Goal: Transaction & Acquisition: Purchase product/service

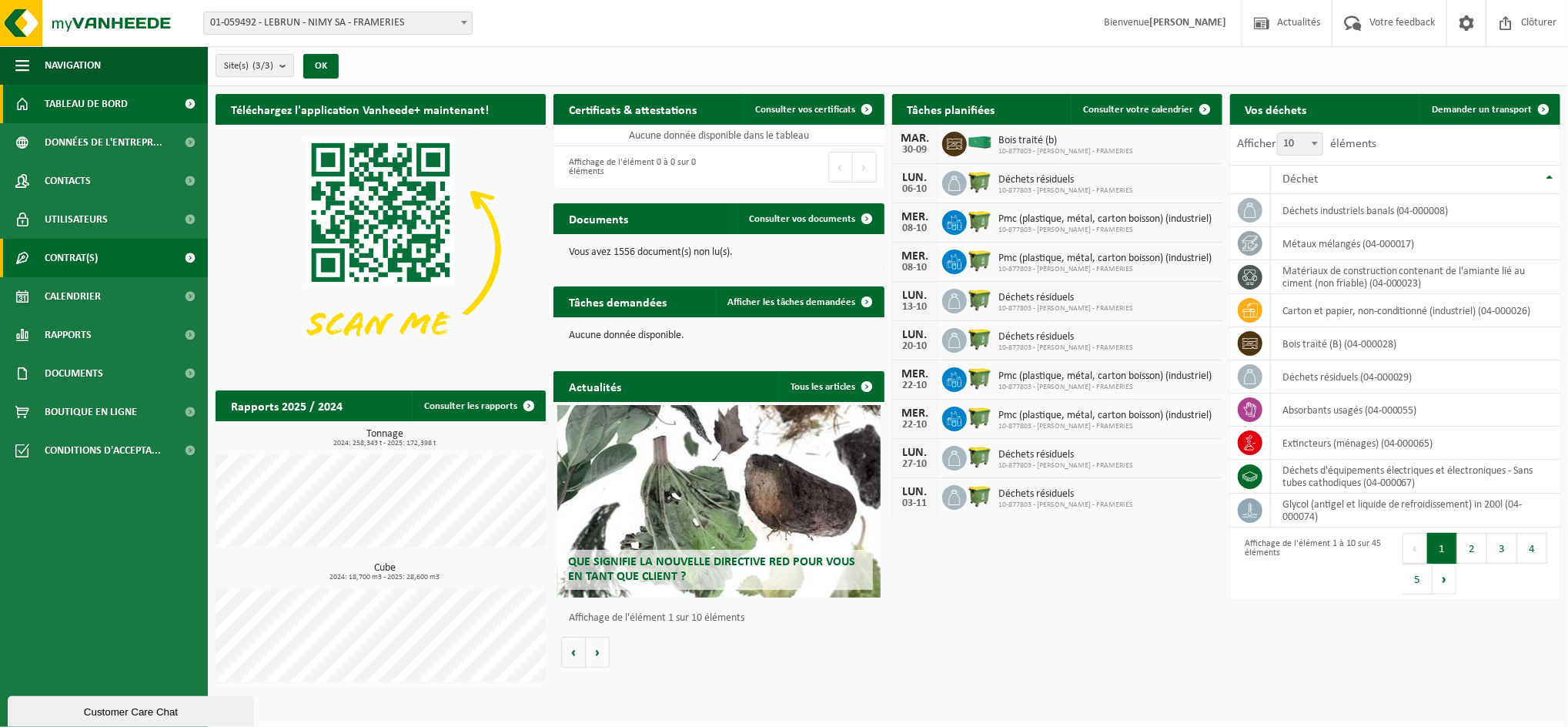
click at [83, 247] on span "Contrat(s)" at bounding box center [71, 257] width 53 height 38
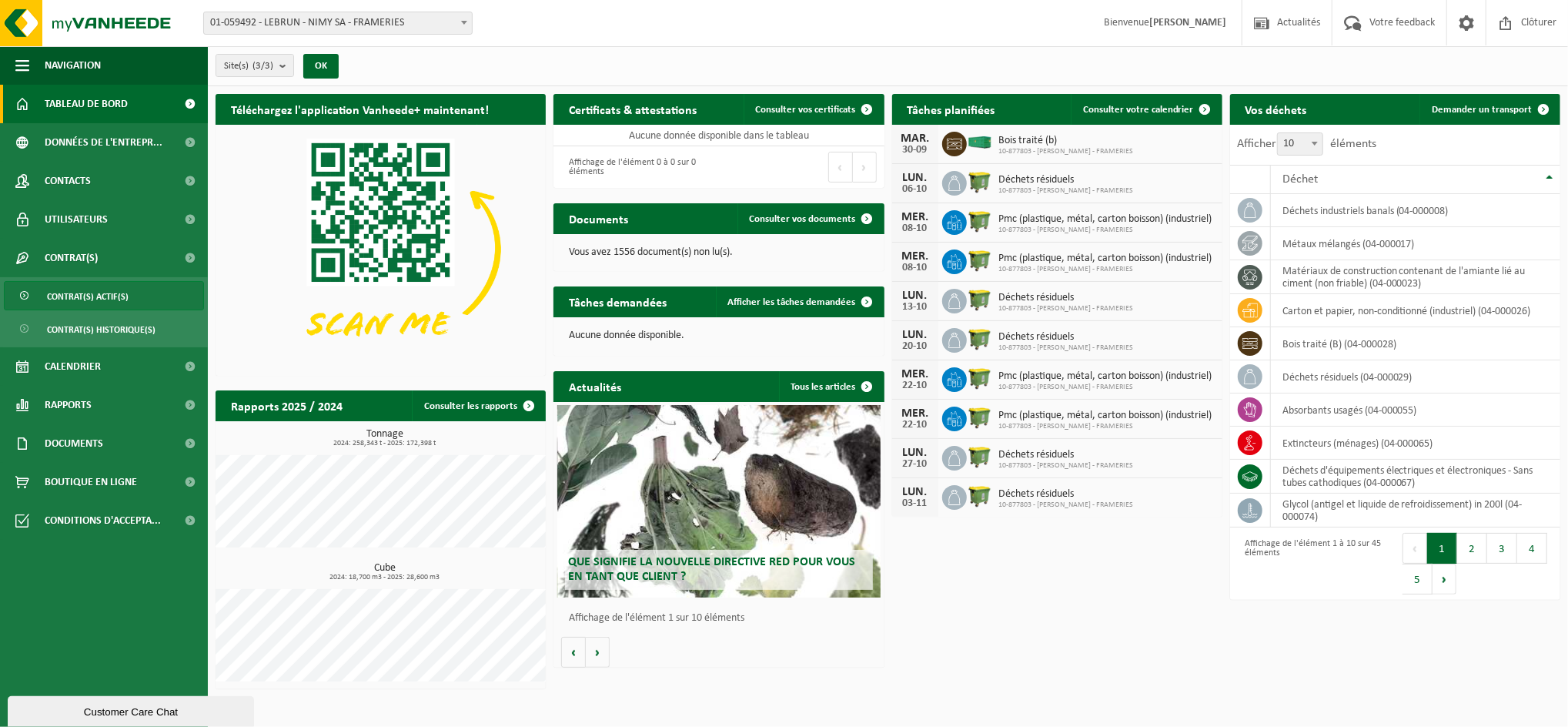
click at [124, 286] on span "Contrat(s) actif(s)" at bounding box center [88, 296] width 81 height 29
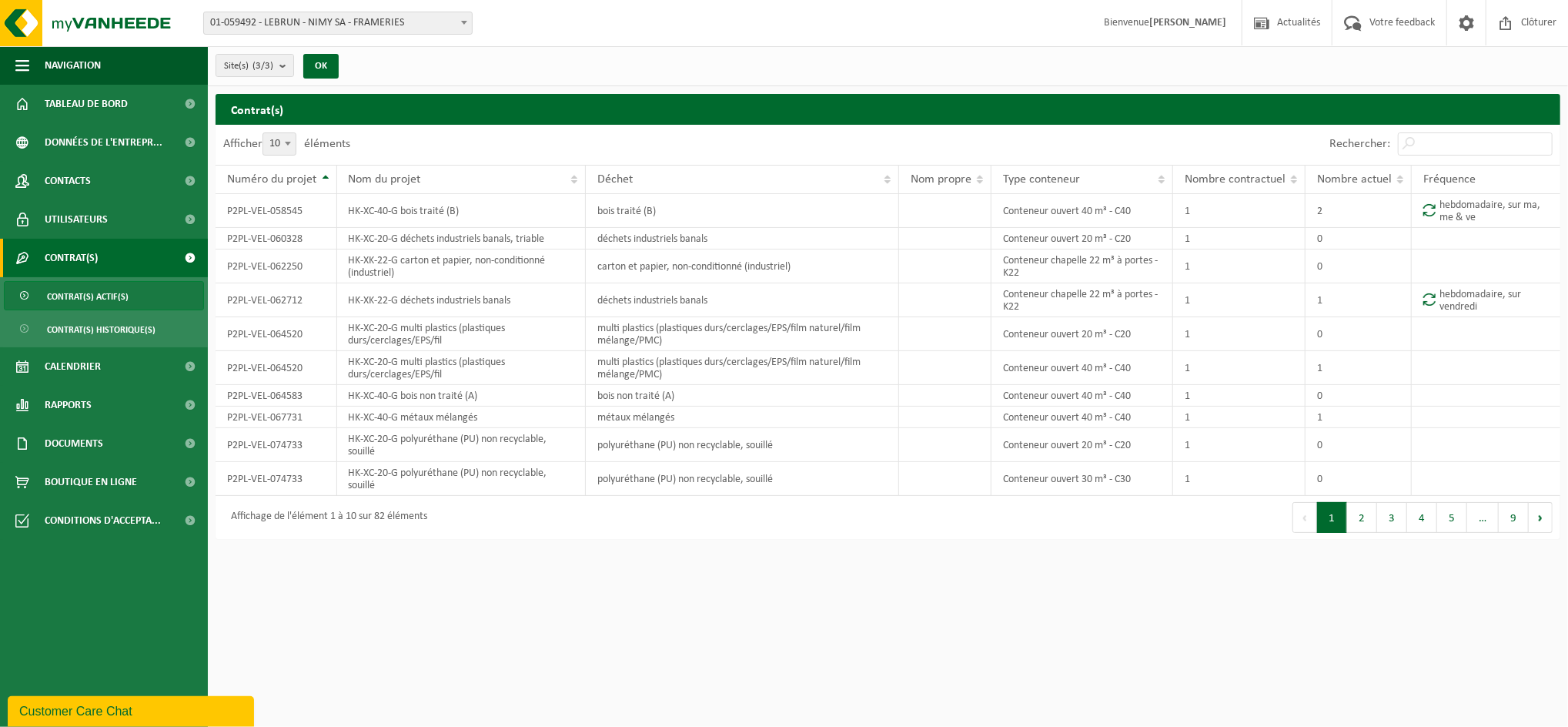
click at [115, 297] on span "Contrat(s) actif(s)" at bounding box center [88, 296] width 81 height 29
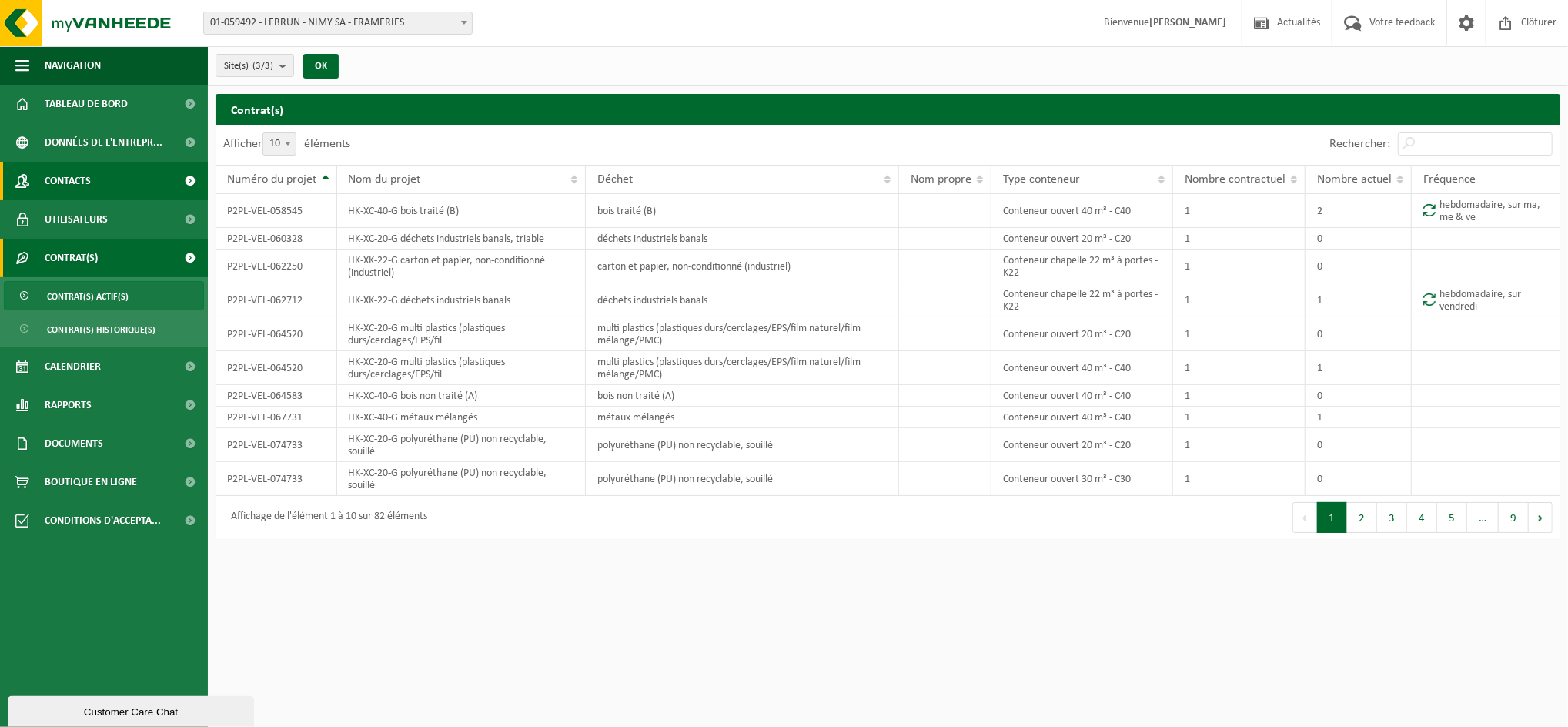
click at [76, 188] on span "Contacts" at bounding box center [68, 181] width 46 height 38
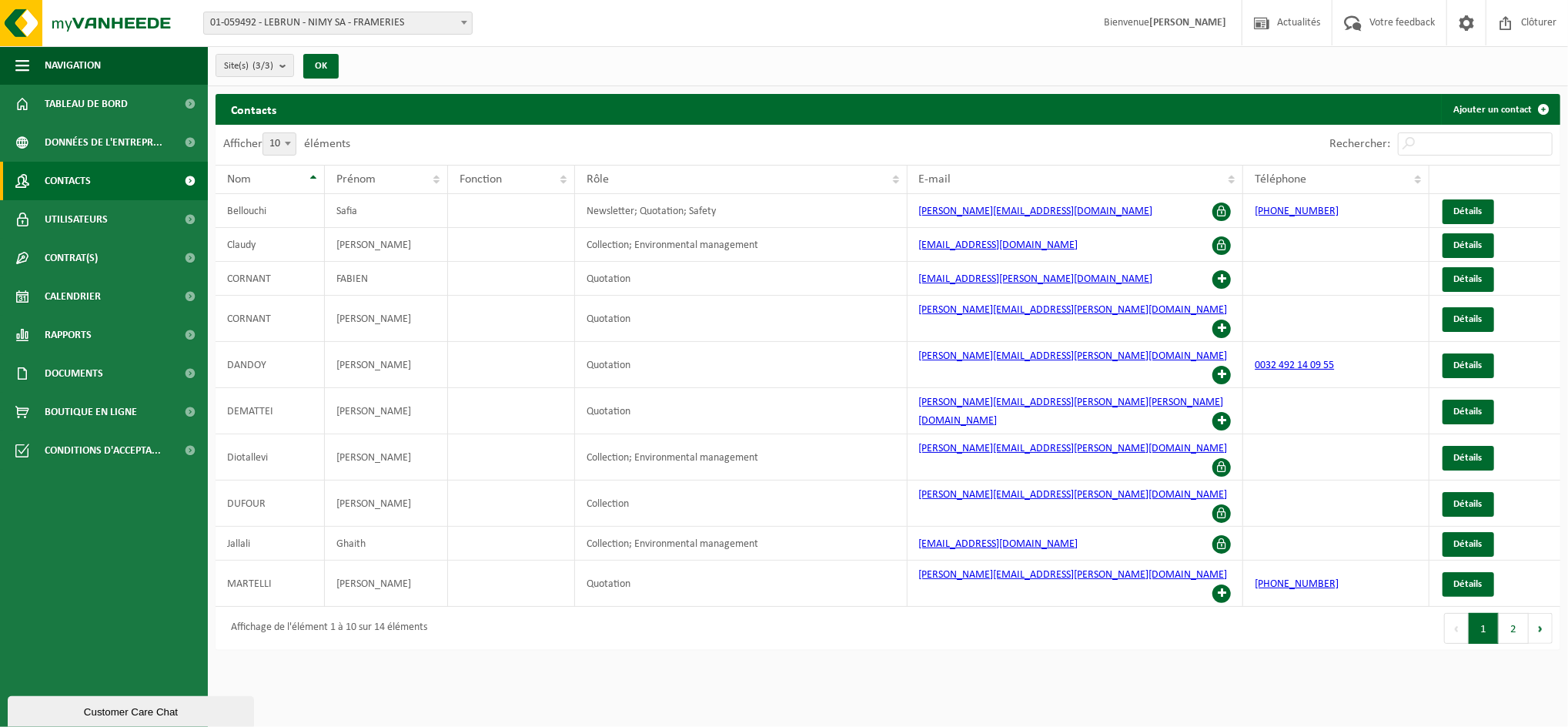
click at [102, 717] on div "Customer Care Chat" at bounding box center [131, 712] width 223 height 11
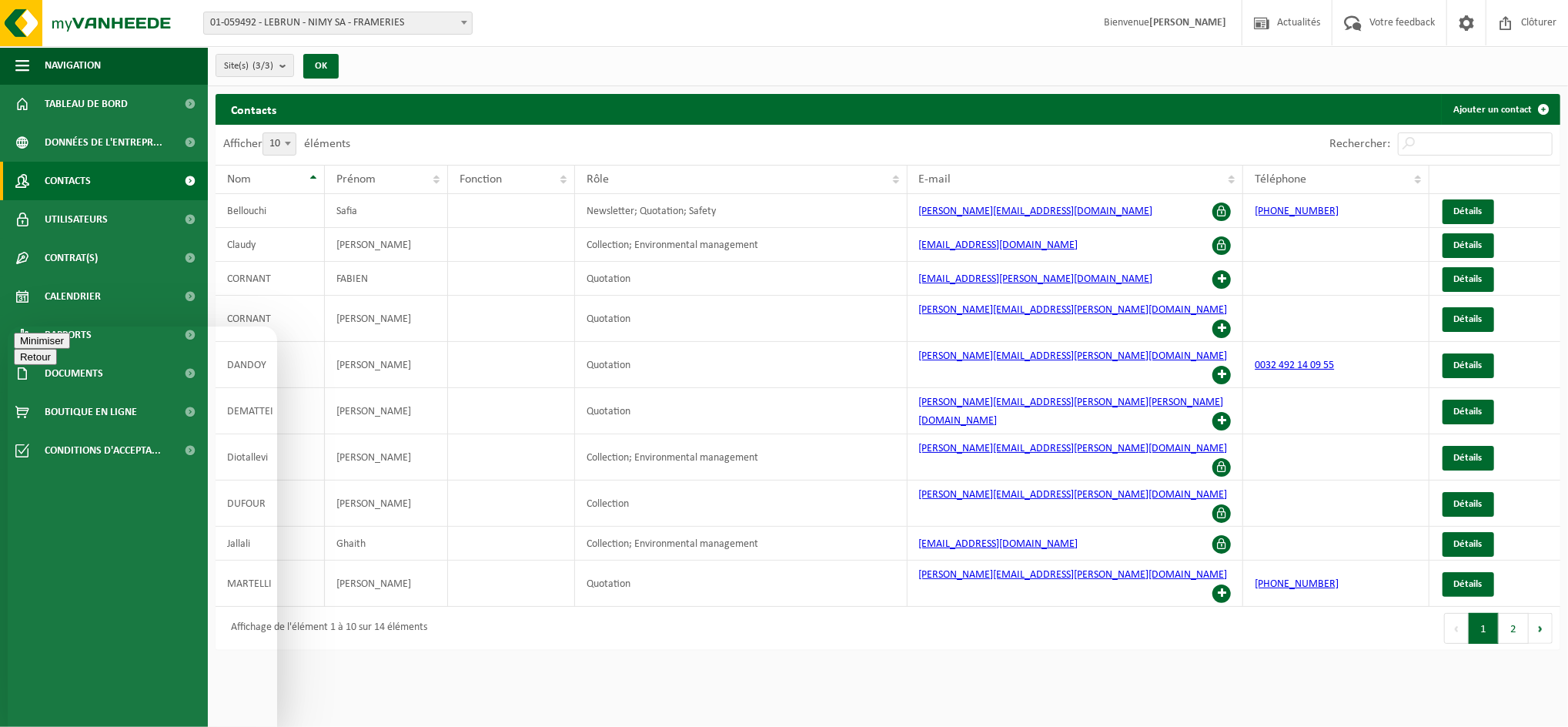
type textarea "bonjour"
click at [70, 377] on button "Minimiser" at bounding box center [41, 385] width 56 height 16
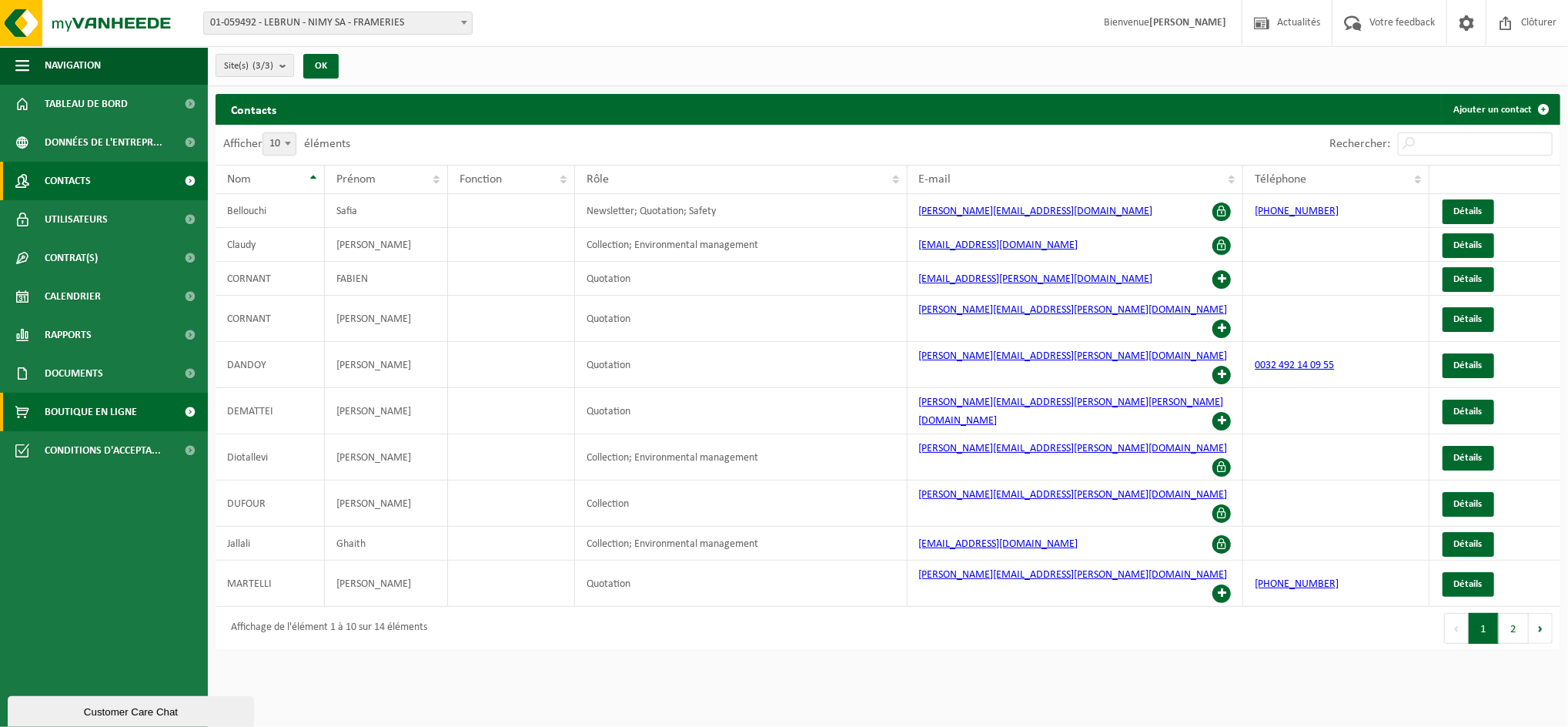
click at [81, 407] on span "Boutique en ligne" at bounding box center [91, 412] width 93 height 38
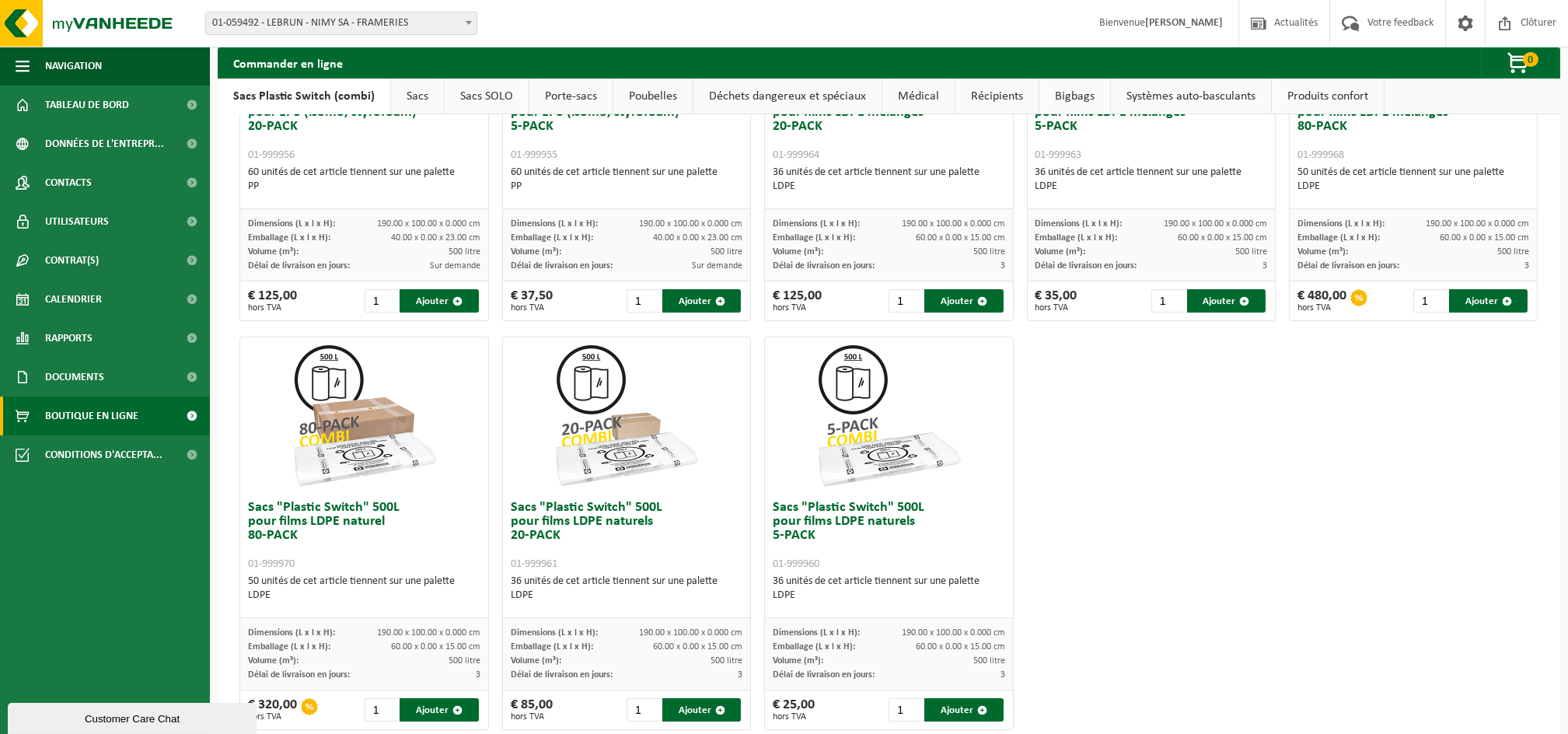
scroll to position [662, 0]
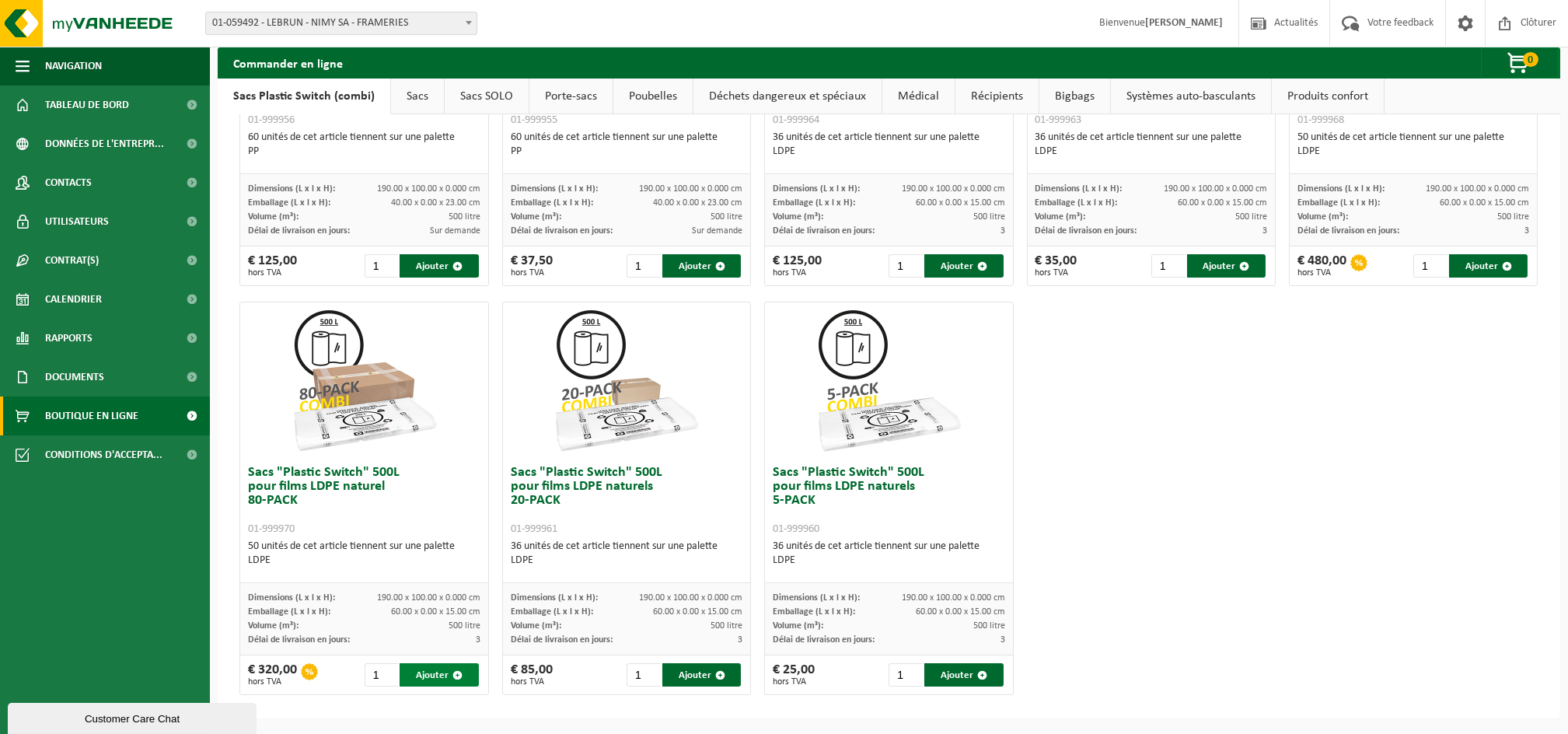
click at [461, 676] on button "Ajouter" at bounding box center [439, 675] width 79 height 23
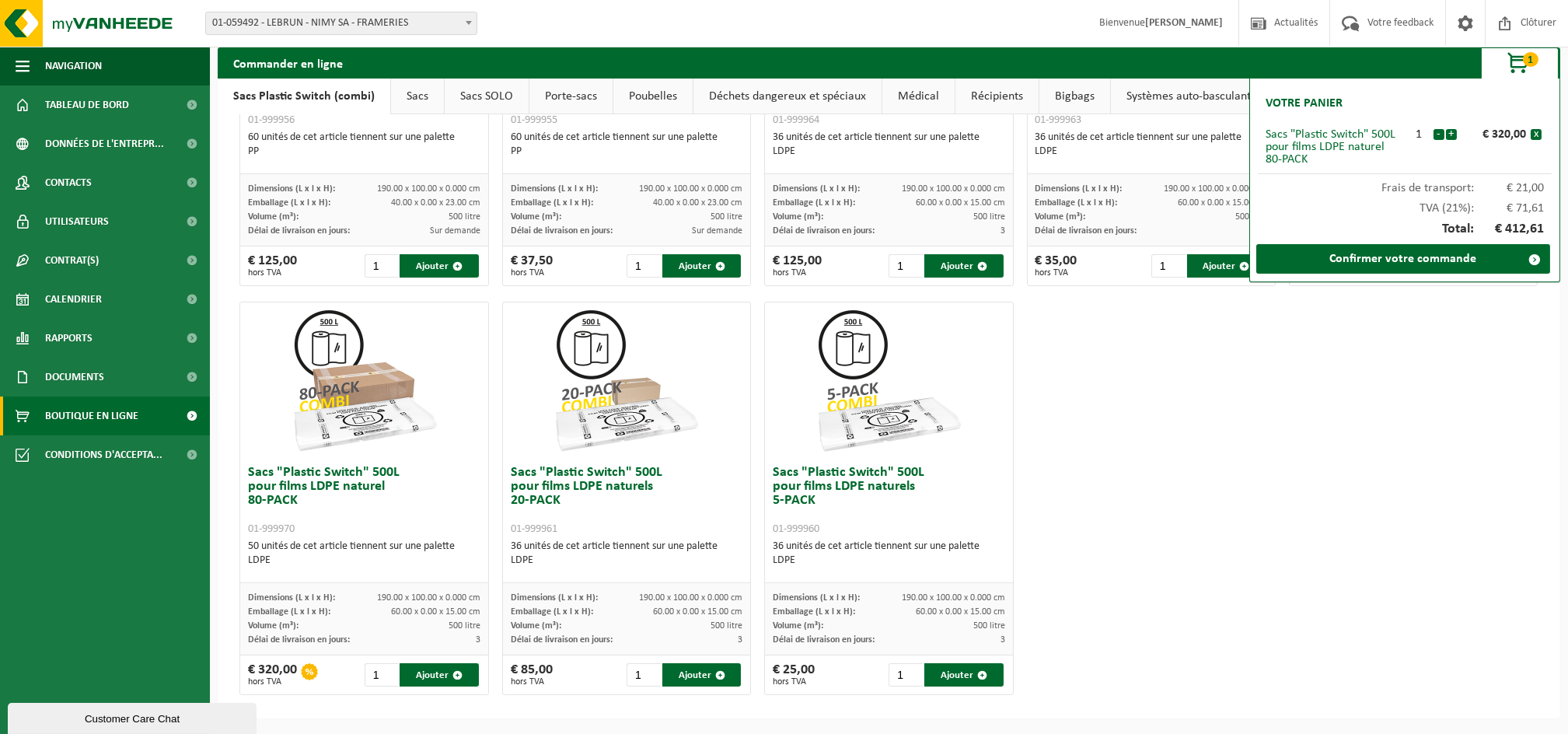
scroll to position [0, 0]
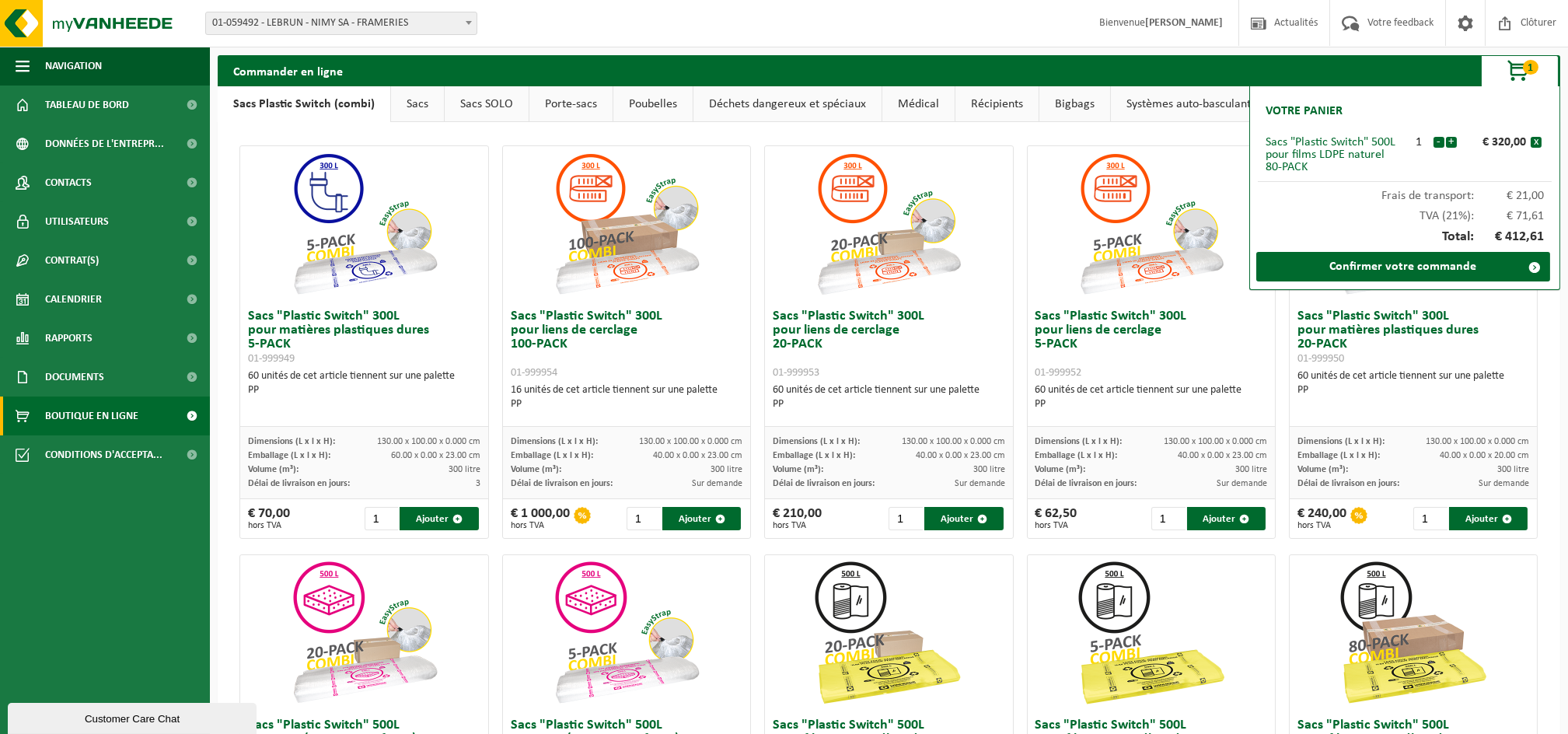
click at [80, 412] on span "Boutique en ligne" at bounding box center [92, 416] width 94 height 39
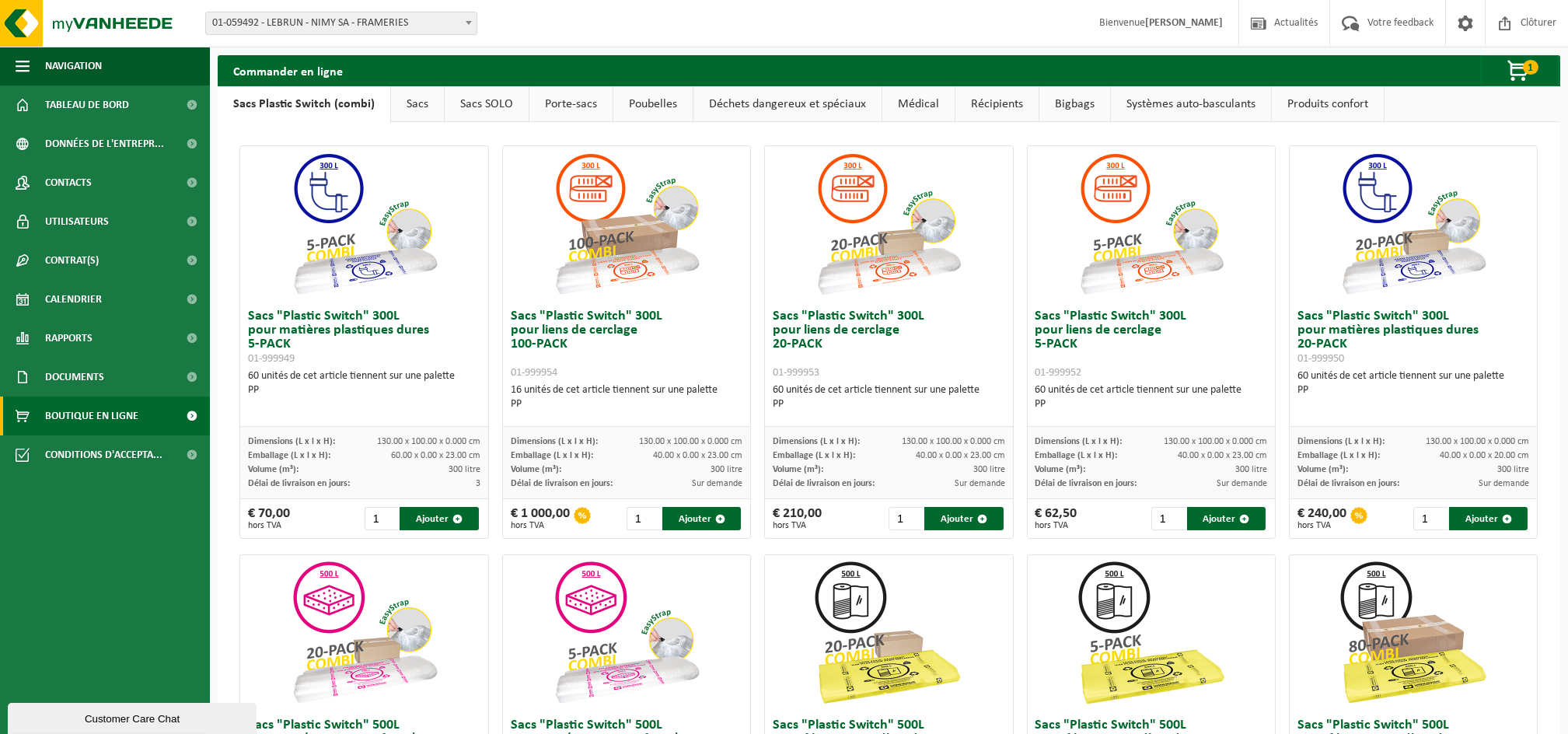
drag, startPoint x: 419, startPoint y: 102, endPoint x: 450, endPoint y: 101, distance: 31.0
click at [421, 102] on link "Sacs" at bounding box center [417, 104] width 53 height 36
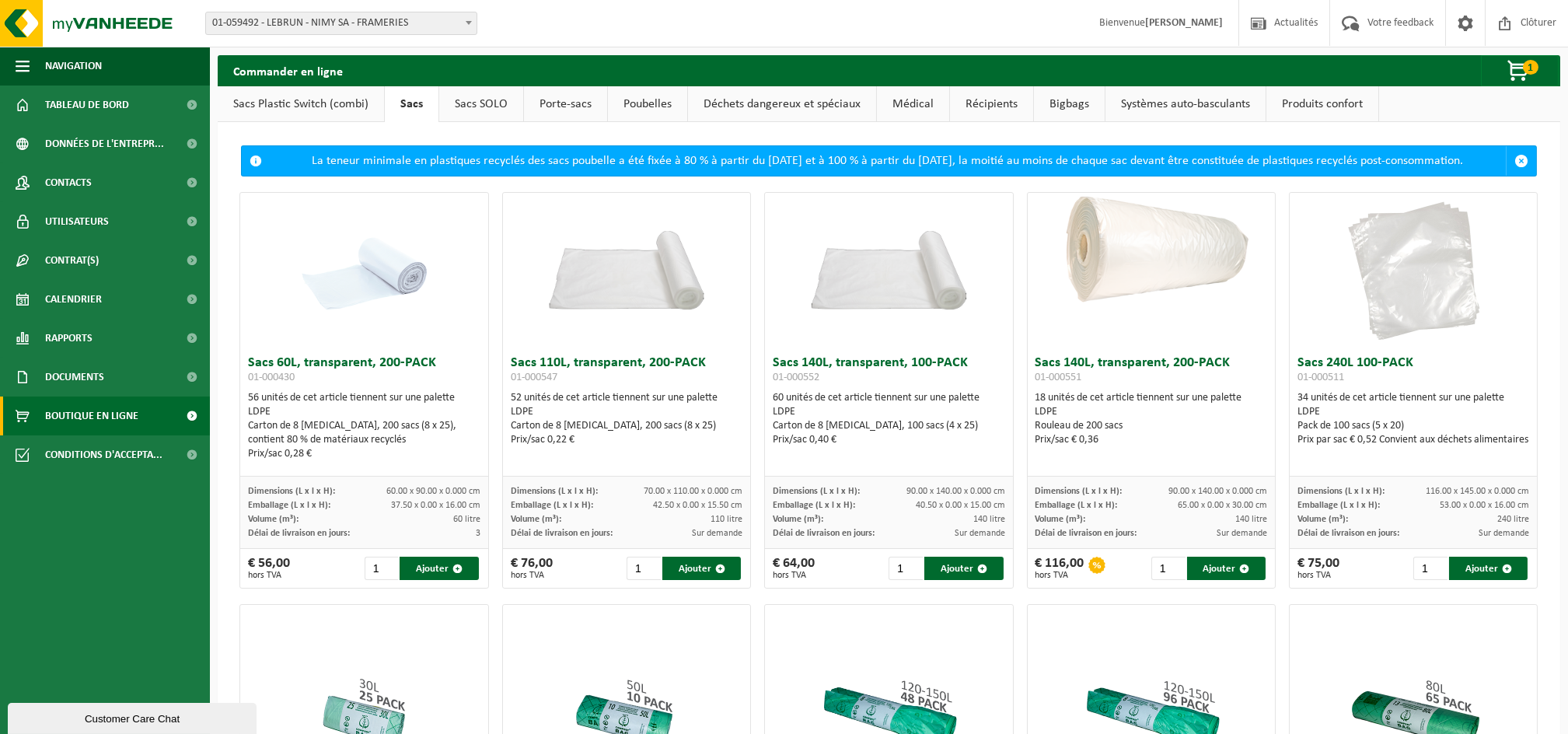
click at [499, 108] on link "Sacs SOLO" at bounding box center [482, 104] width 84 height 36
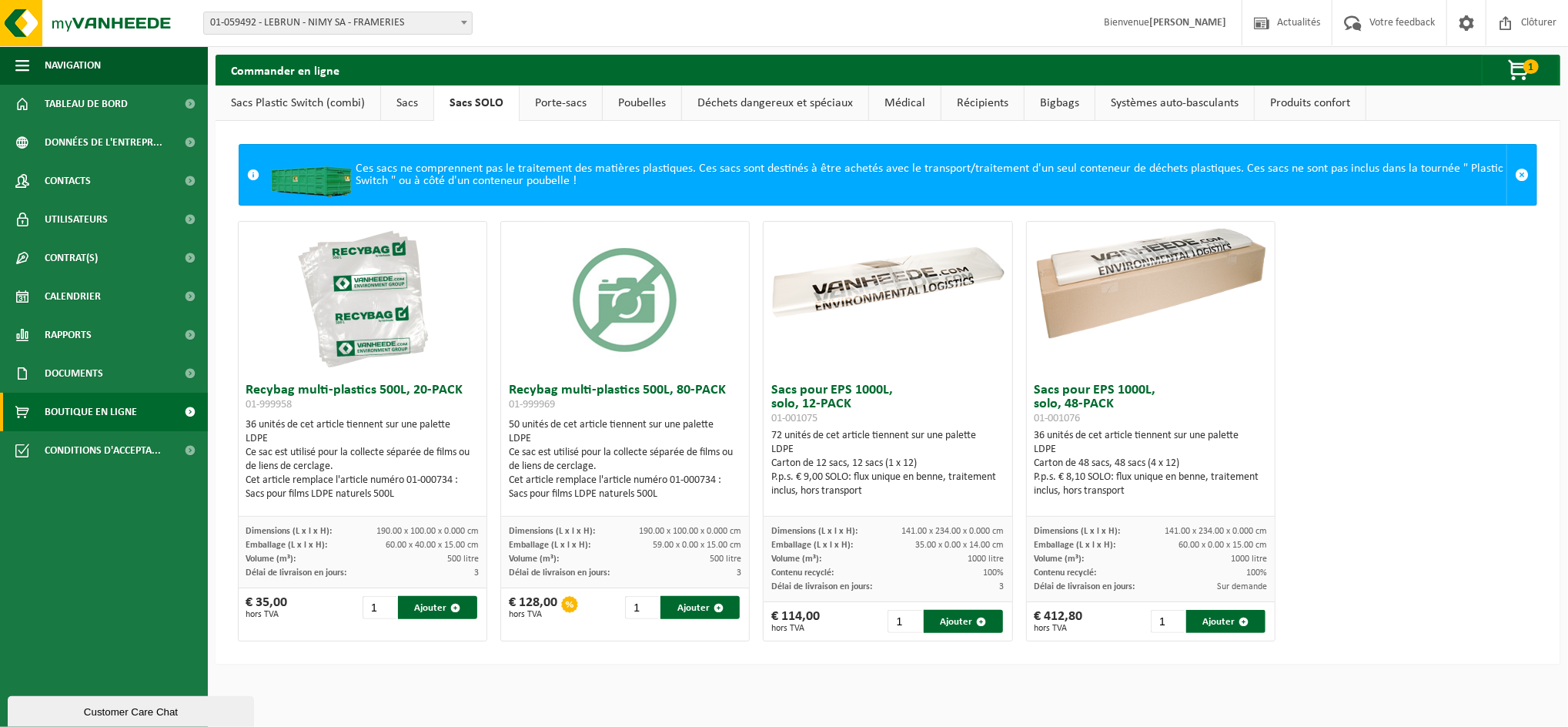
click at [544, 100] on link "Porte-sacs" at bounding box center [561, 103] width 82 height 36
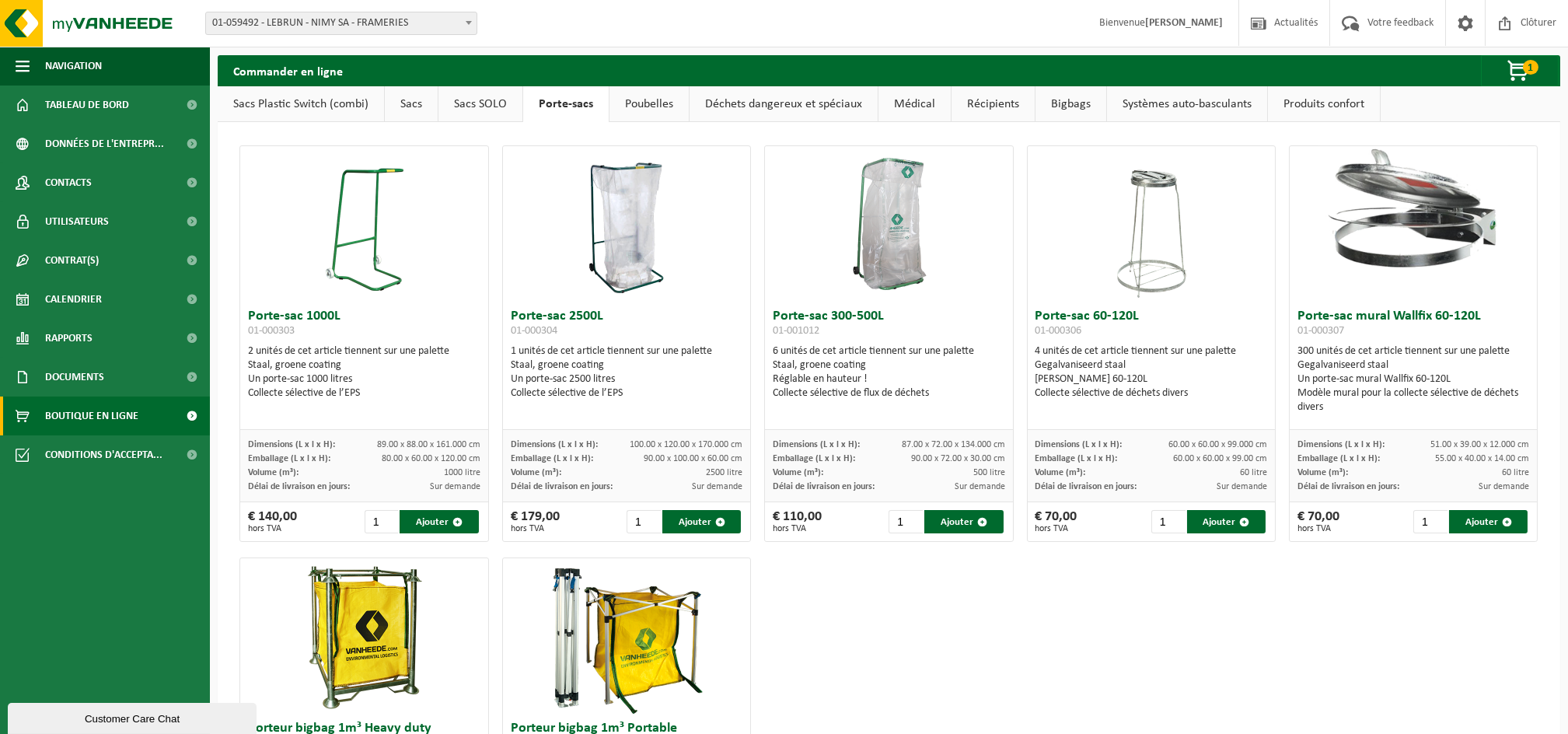
click at [666, 108] on link "Poubelles" at bounding box center [649, 104] width 80 height 36
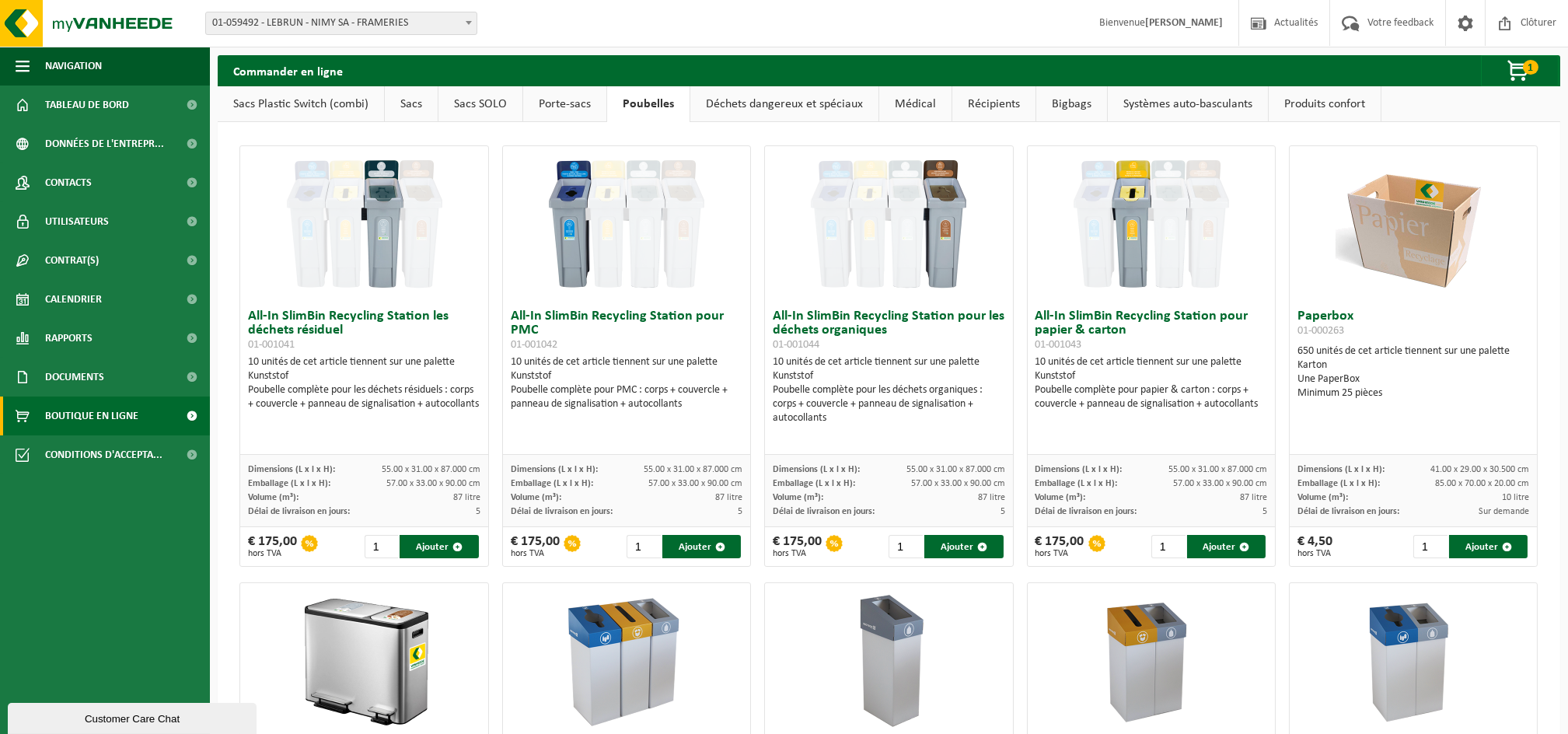
click at [740, 101] on link "Déchets dangereux et spéciaux" at bounding box center [784, 104] width 188 height 36
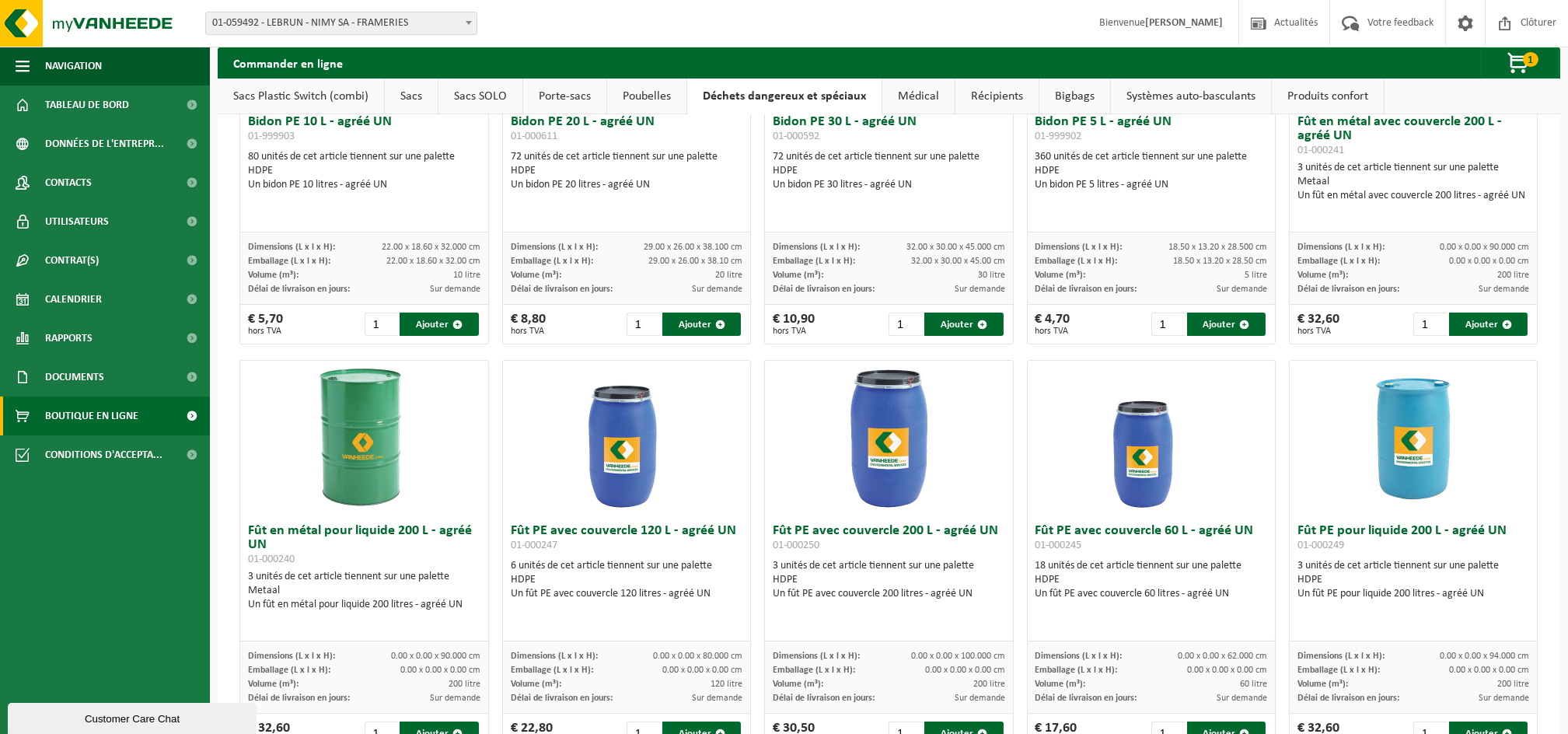
scroll to position [207, 0]
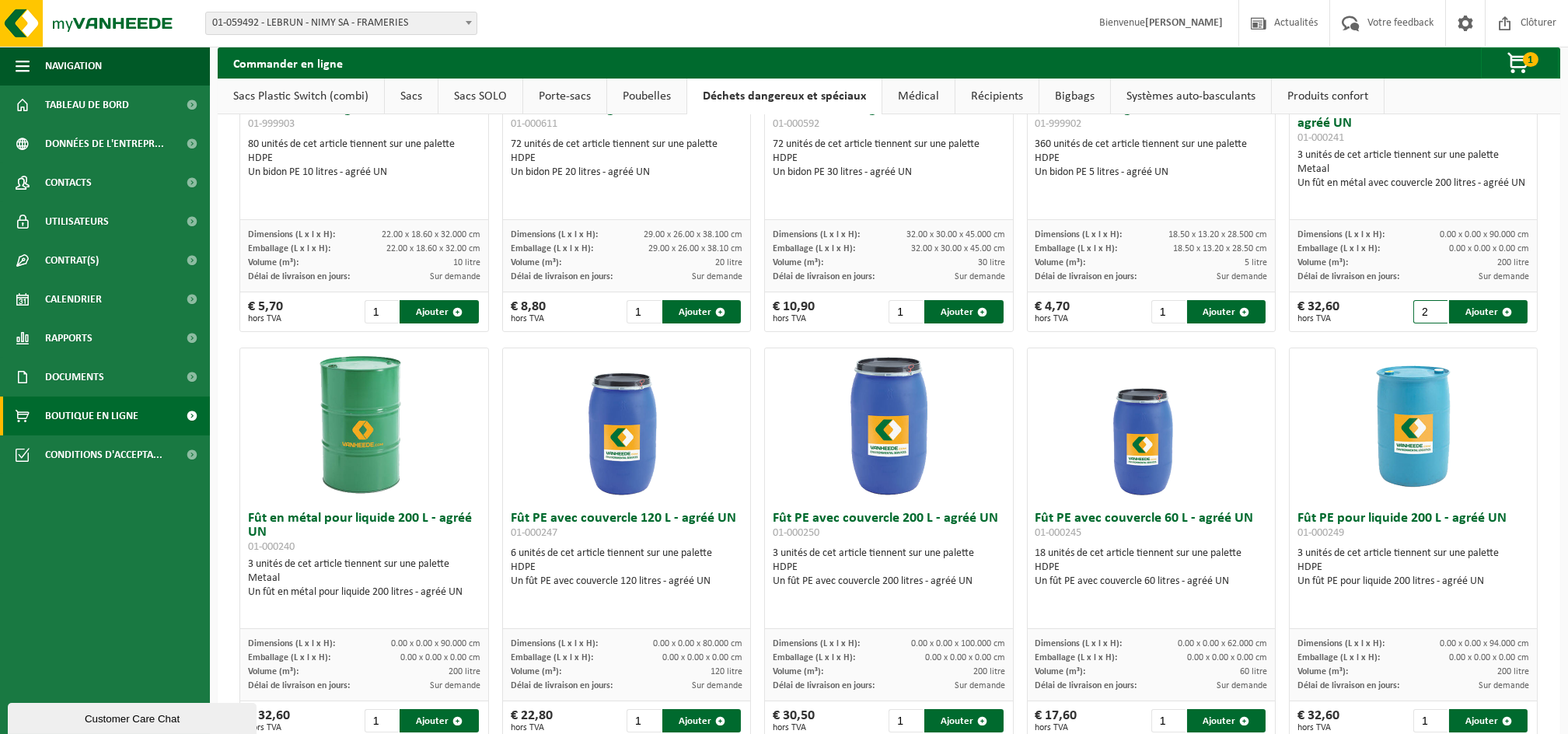
click at [1421, 310] on input "2" at bounding box center [1431, 312] width 35 height 23
click at [1421, 310] on input "3" at bounding box center [1431, 312] width 35 height 23
click at [1421, 310] on input "4" at bounding box center [1431, 312] width 35 height 23
click at [1421, 310] on input "5" at bounding box center [1431, 312] width 35 height 23
click at [1421, 310] on input "6" at bounding box center [1431, 312] width 35 height 23
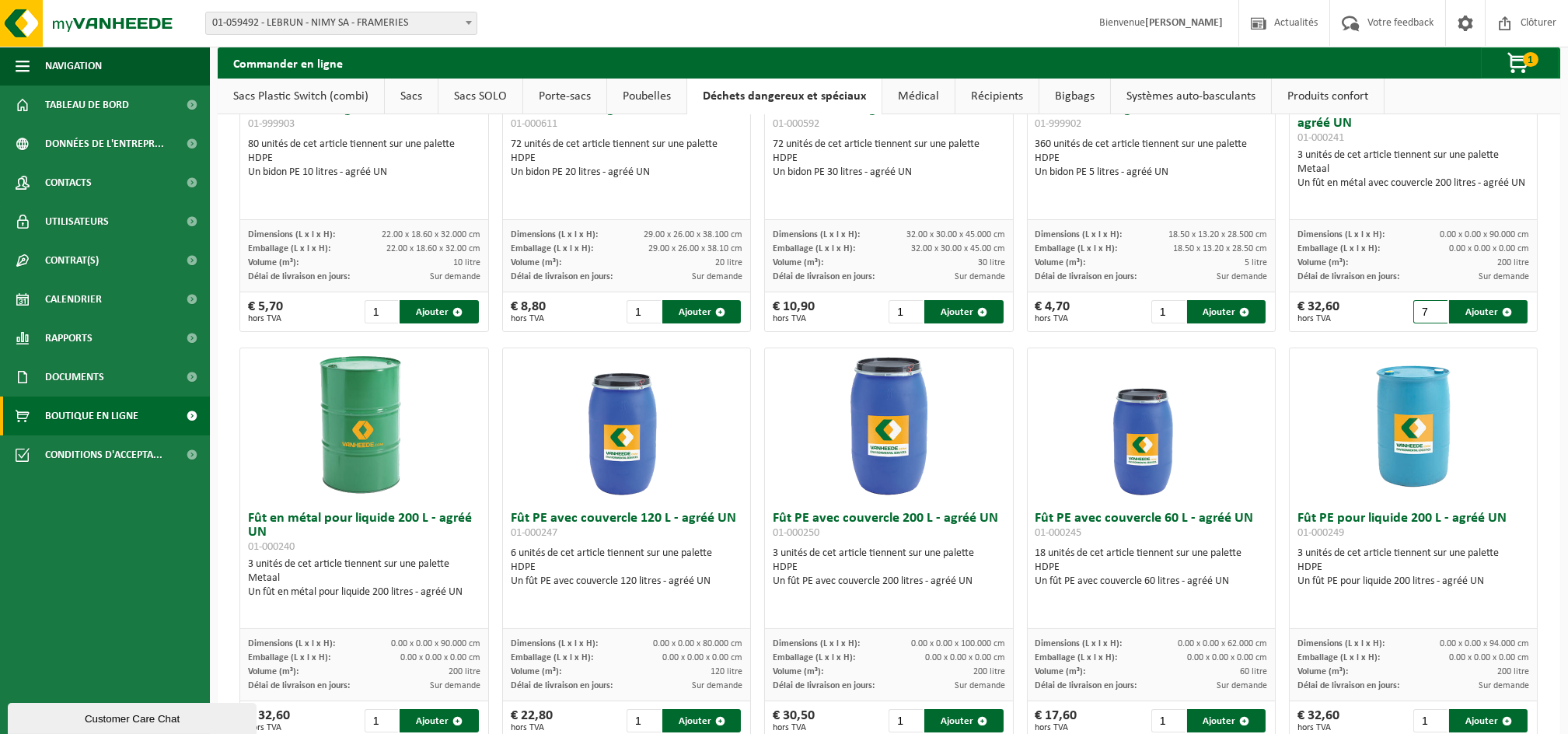
click at [1421, 310] on input "7" at bounding box center [1431, 312] width 35 height 23
click at [1421, 310] on input "8" at bounding box center [1431, 312] width 35 height 23
click at [1421, 310] on input "9" at bounding box center [1431, 312] width 35 height 23
click at [1421, 310] on input "10" at bounding box center [1431, 312] width 35 height 23
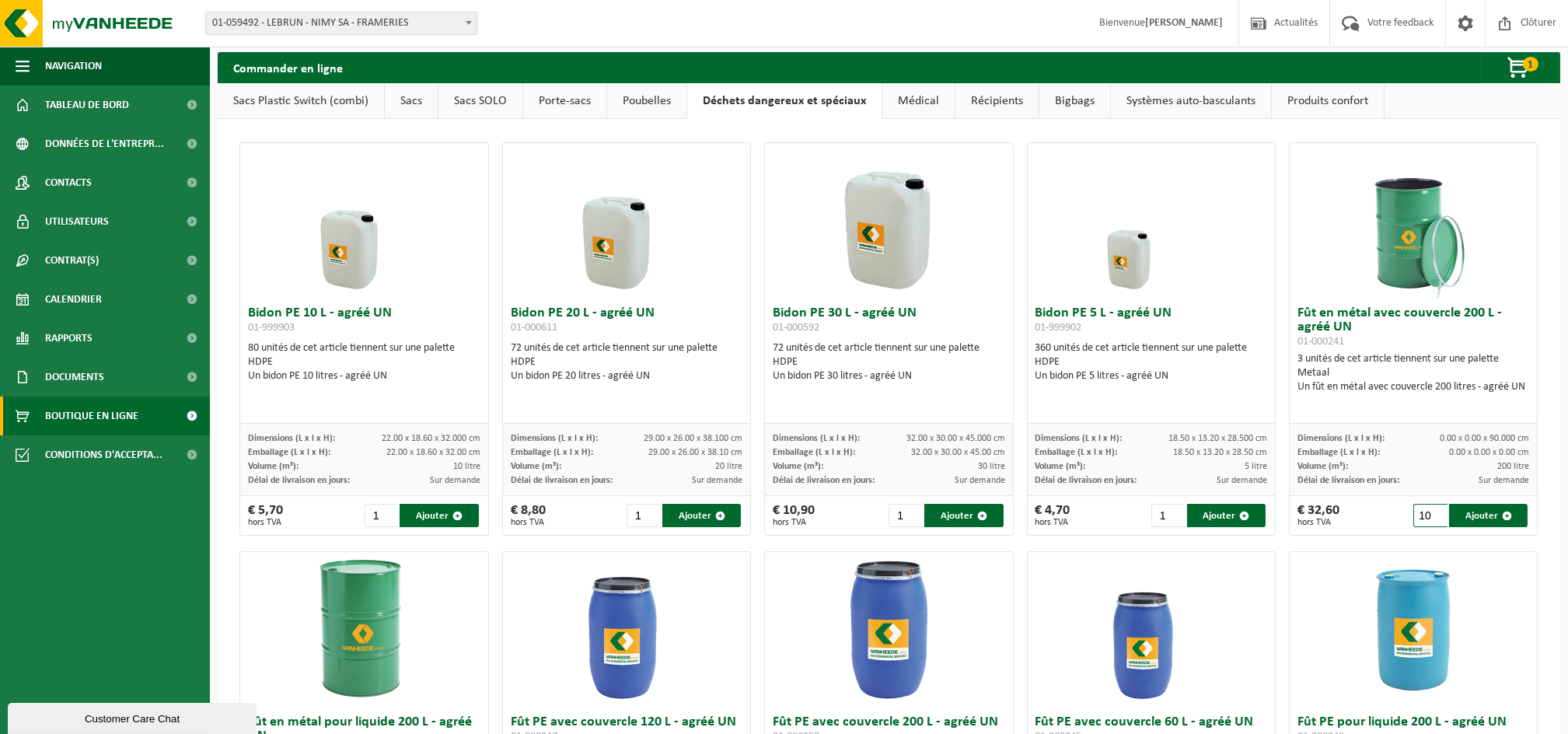
scroll to position [0, 0]
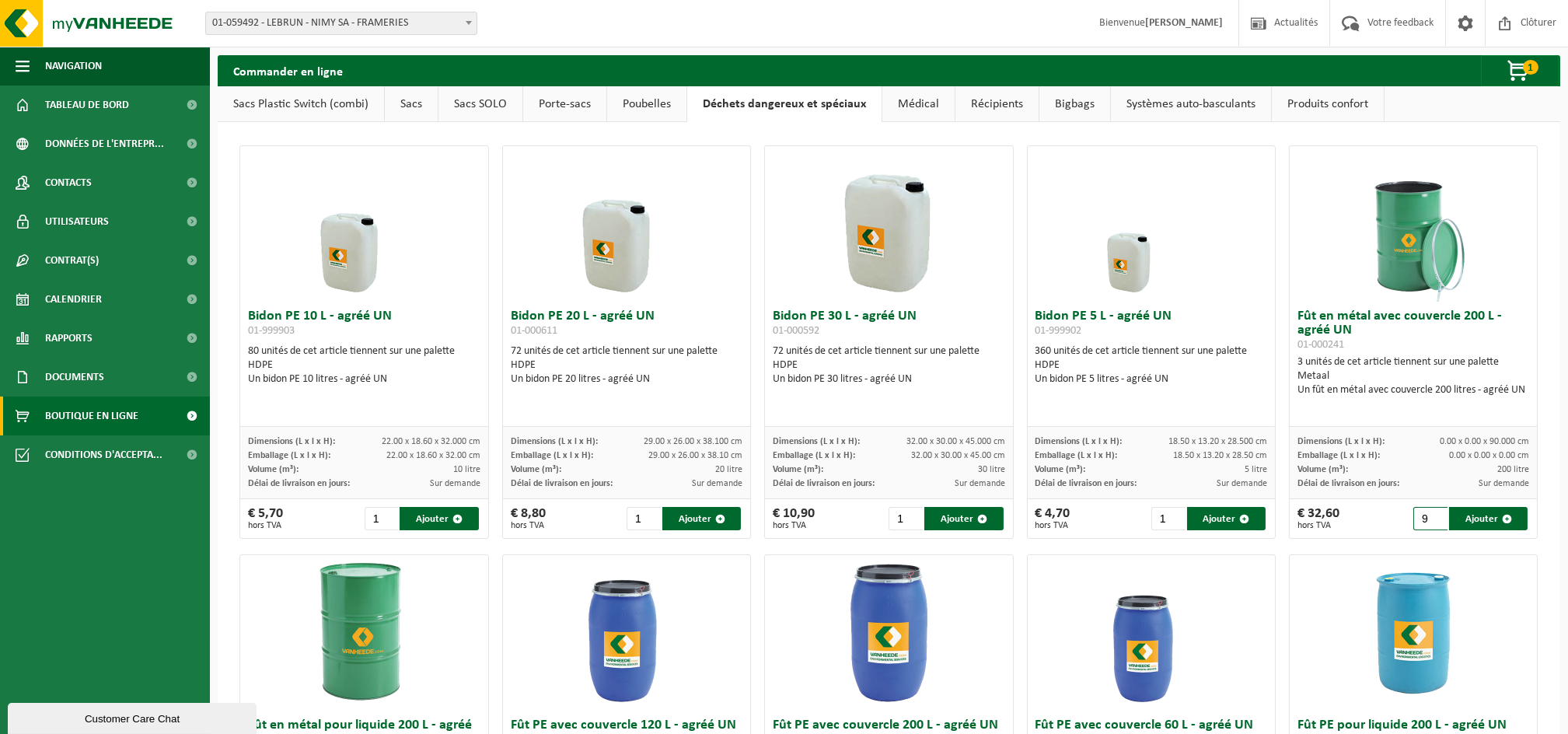
click at [1423, 519] on input "9" at bounding box center [1431, 519] width 35 height 23
click at [1423, 519] on input "8" at bounding box center [1431, 519] width 35 height 23
click at [1425, 519] on input "7" at bounding box center [1431, 519] width 35 height 23
click at [1425, 519] on input "6" at bounding box center [1431, 519] width 35 height 23
click at [1422, 512] on input "7" at bounding box center [1431, 519] width 35 height 23
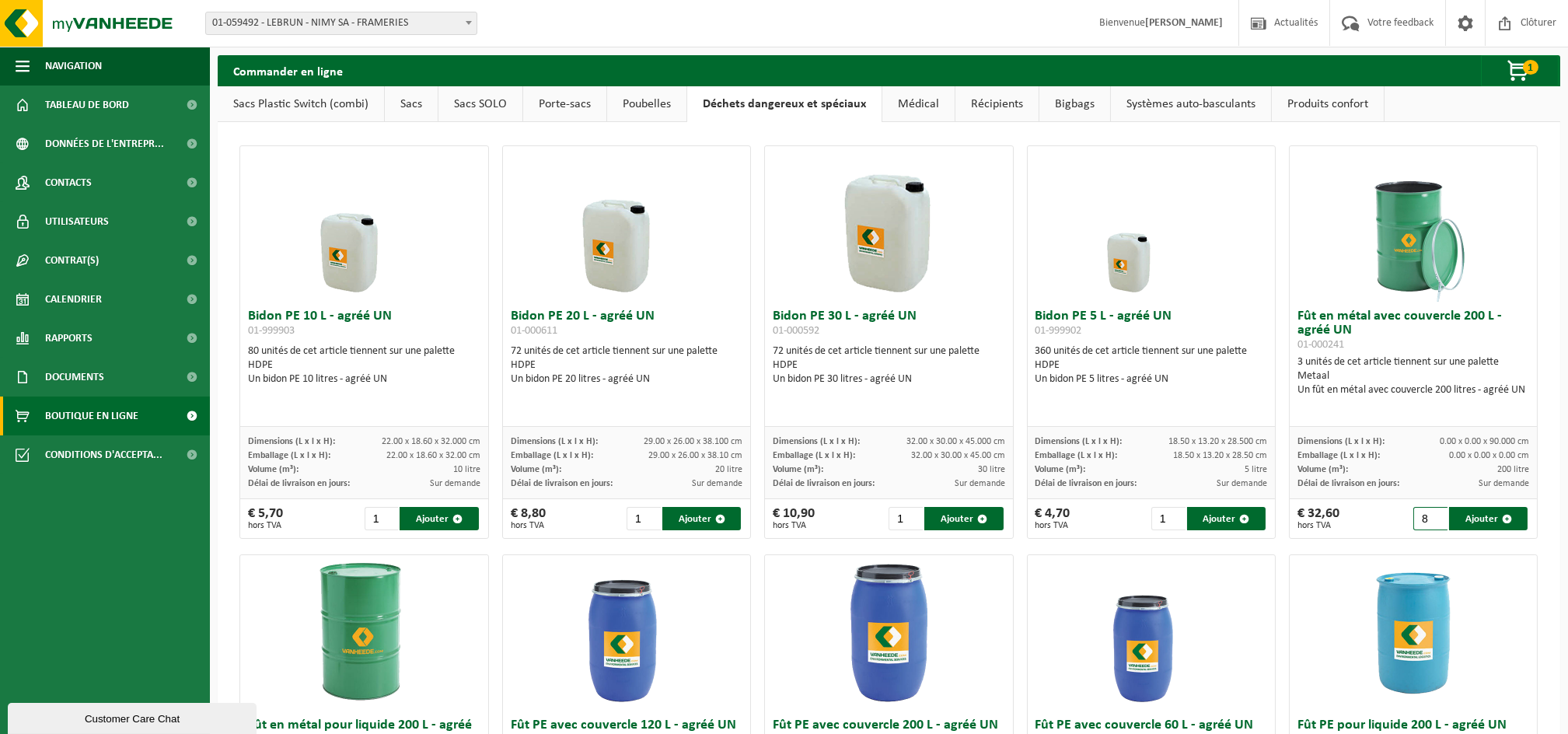
click at [1422, 512] on input "8" at bounding box center [1431, 519] width 35 height 23
click at [1422, 512] on input "9" at bounding box center [1431, 519] width 35 height 23
click at [1422, 512] on input "10" at bounding box center [1431, 519] width 35 height 23
click at [1460, 523] on button "Ajouter" at bounding box center [1489, 519] width 79 height 23
type input "1"
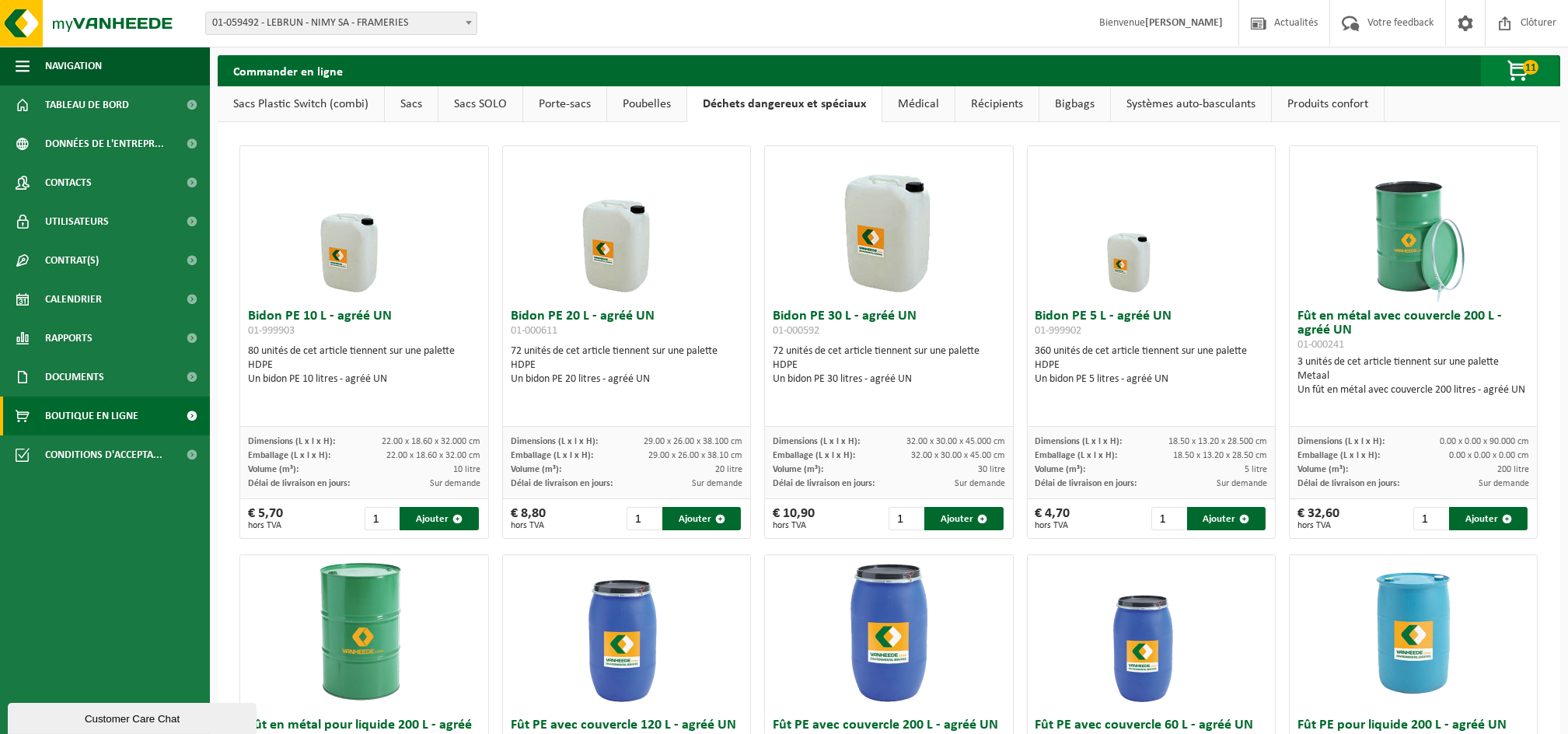
click at [1512, 72] on span "button" at bounding box center [1519, 72] width 78 height 31
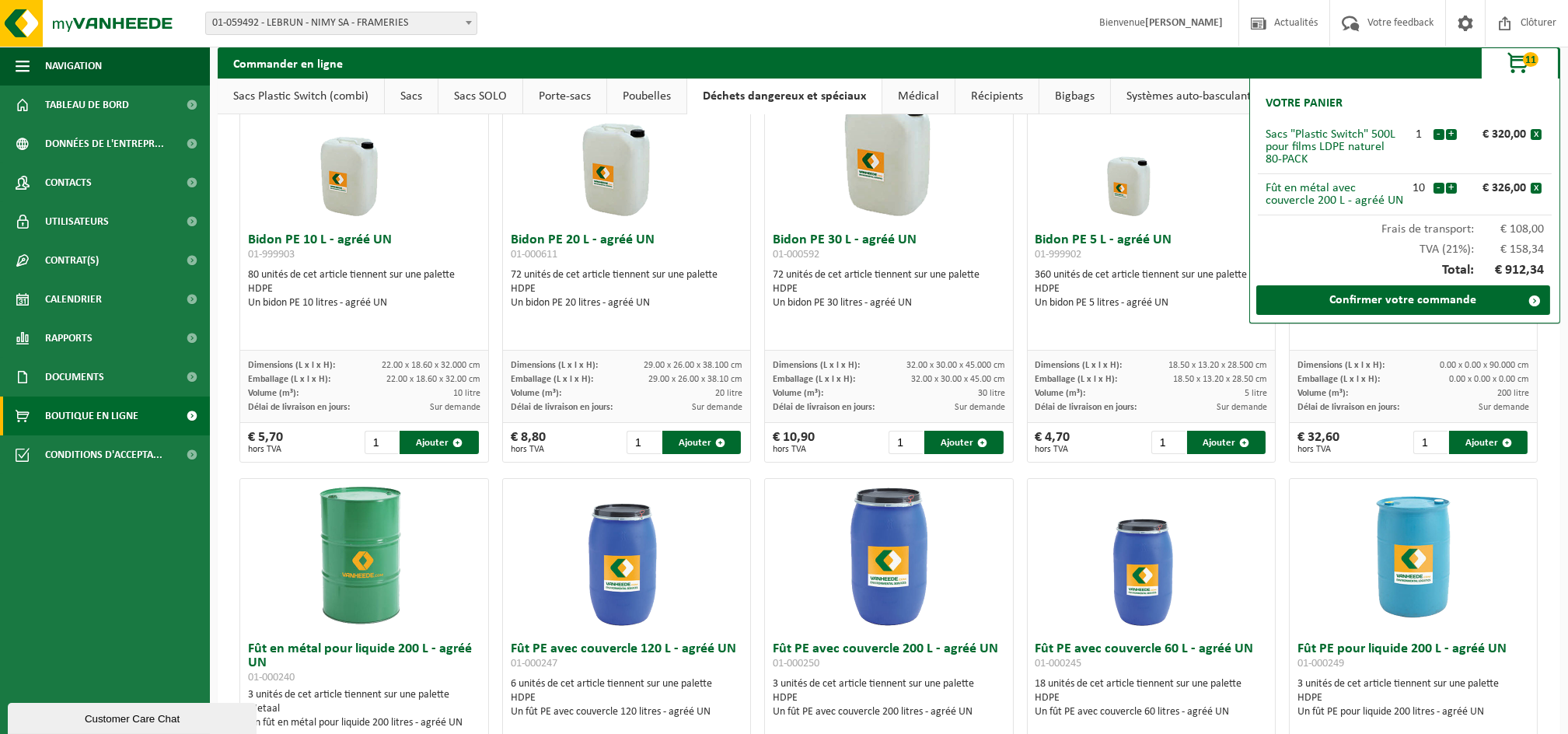
scroll to position [311, 0]
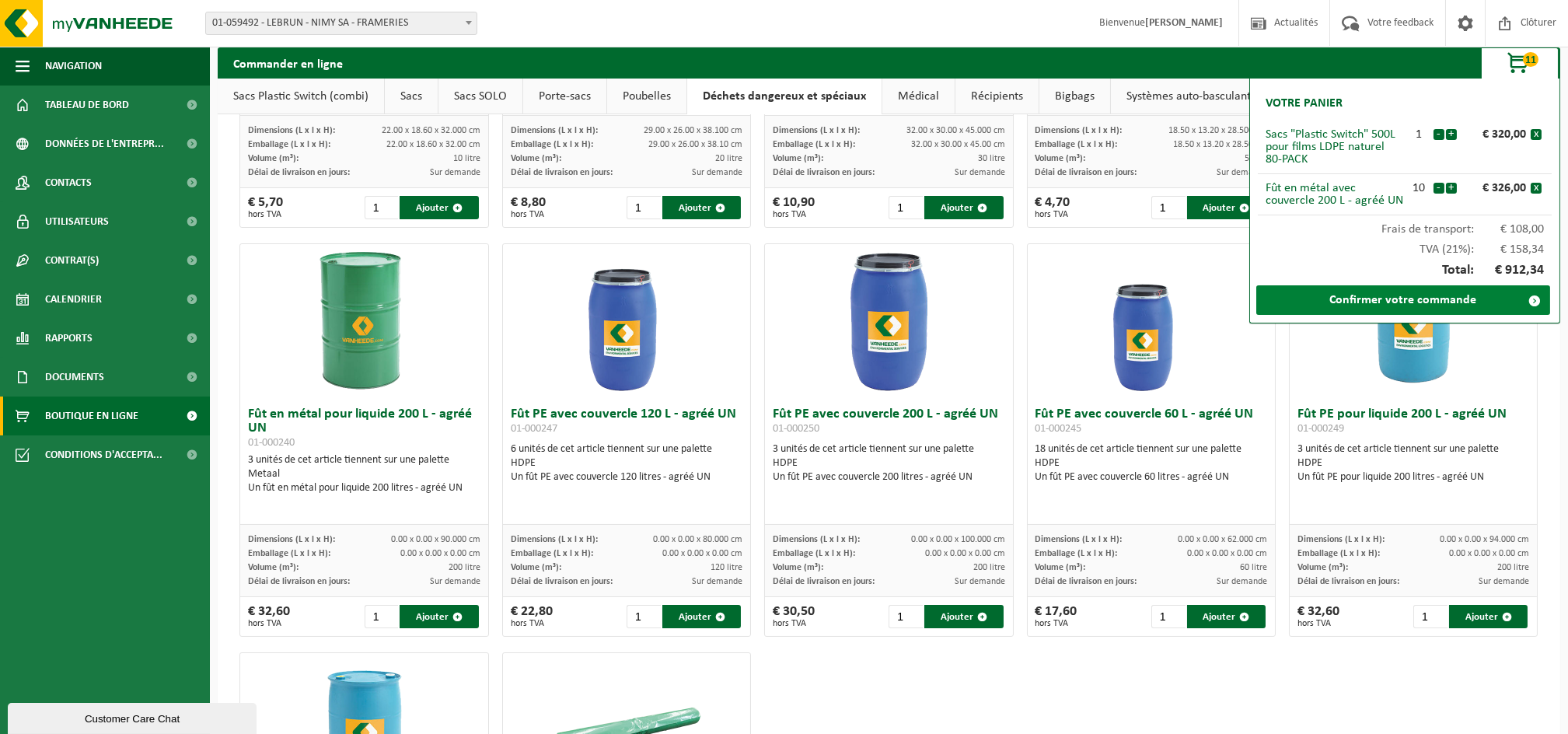
click at [1437, 306] on link "Confirmer votre commande" at bounding box center [1404, 300] width 294 height 30
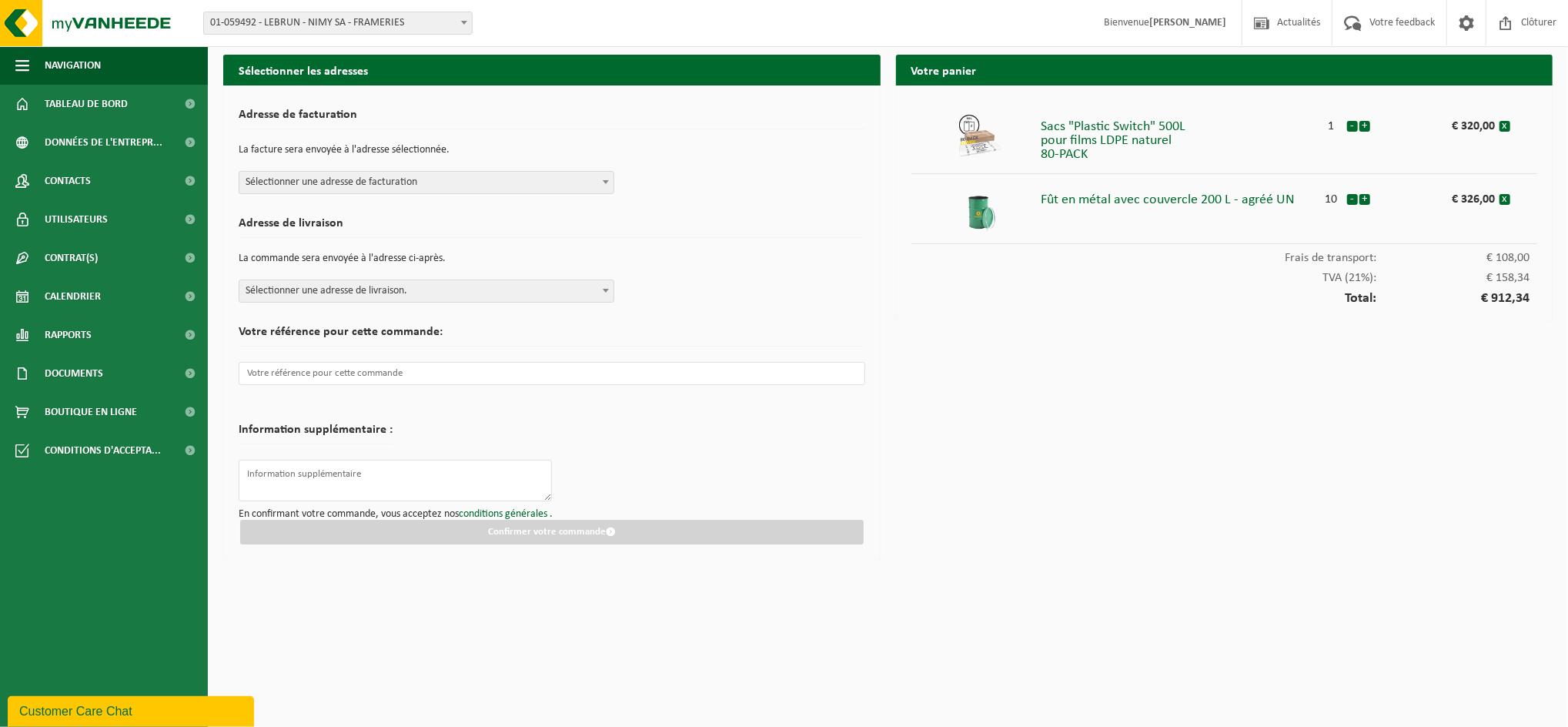
click at [358, 293] on span "Sélectionner une adresse de livraison." at bounding box center [426, 291] width 374 height 21
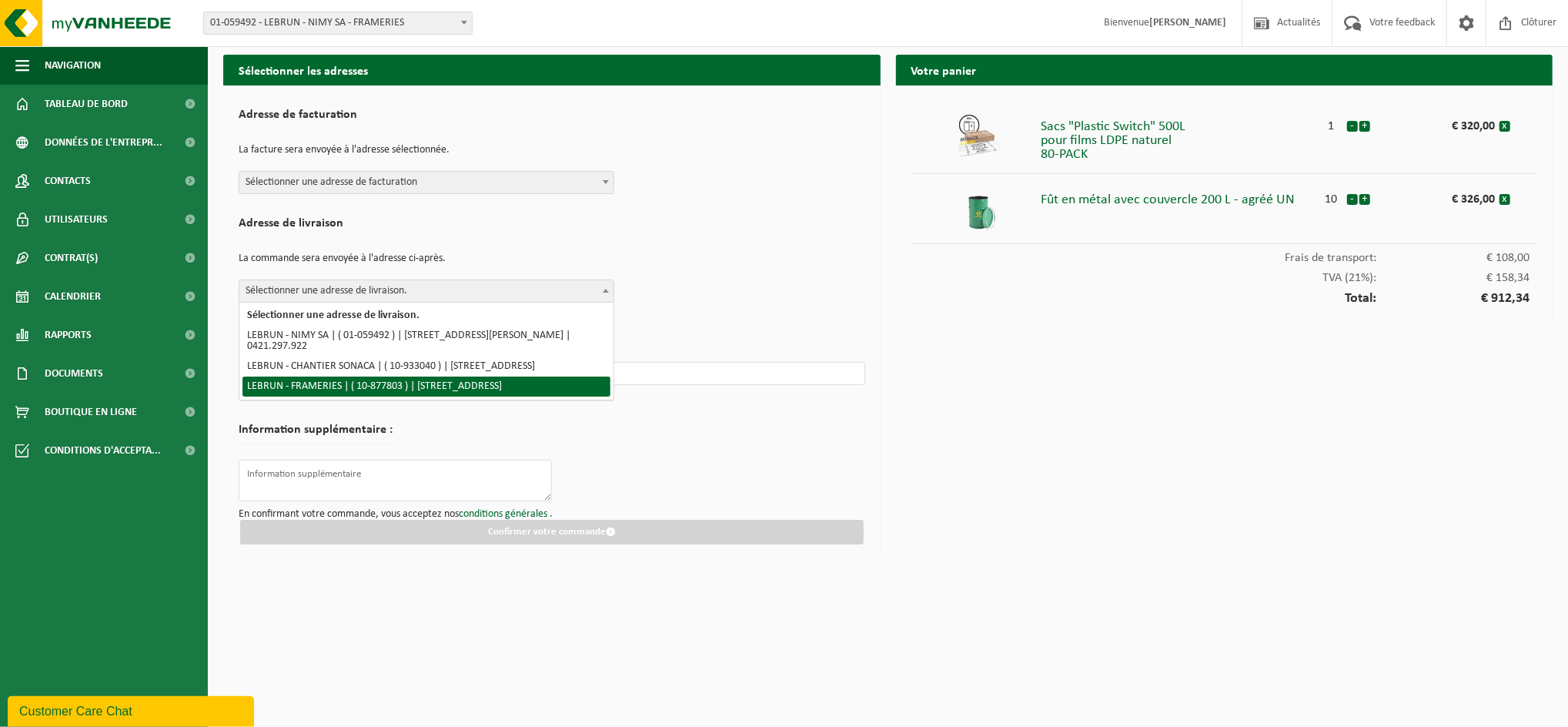
select select "108120"
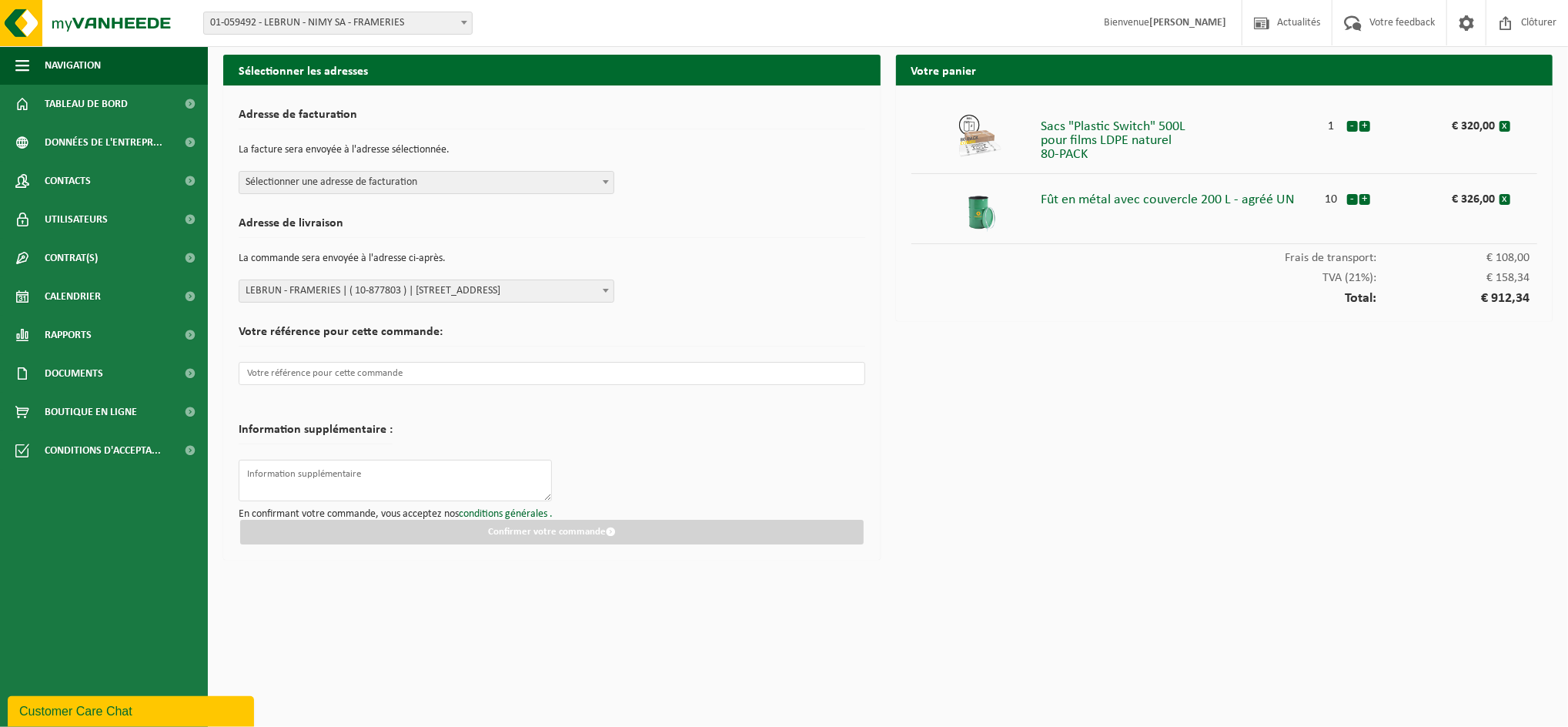
click at [363, 191] on span "Sélectionner une adresse de facturation" at bounding box center [426, 182] width 374 height 21
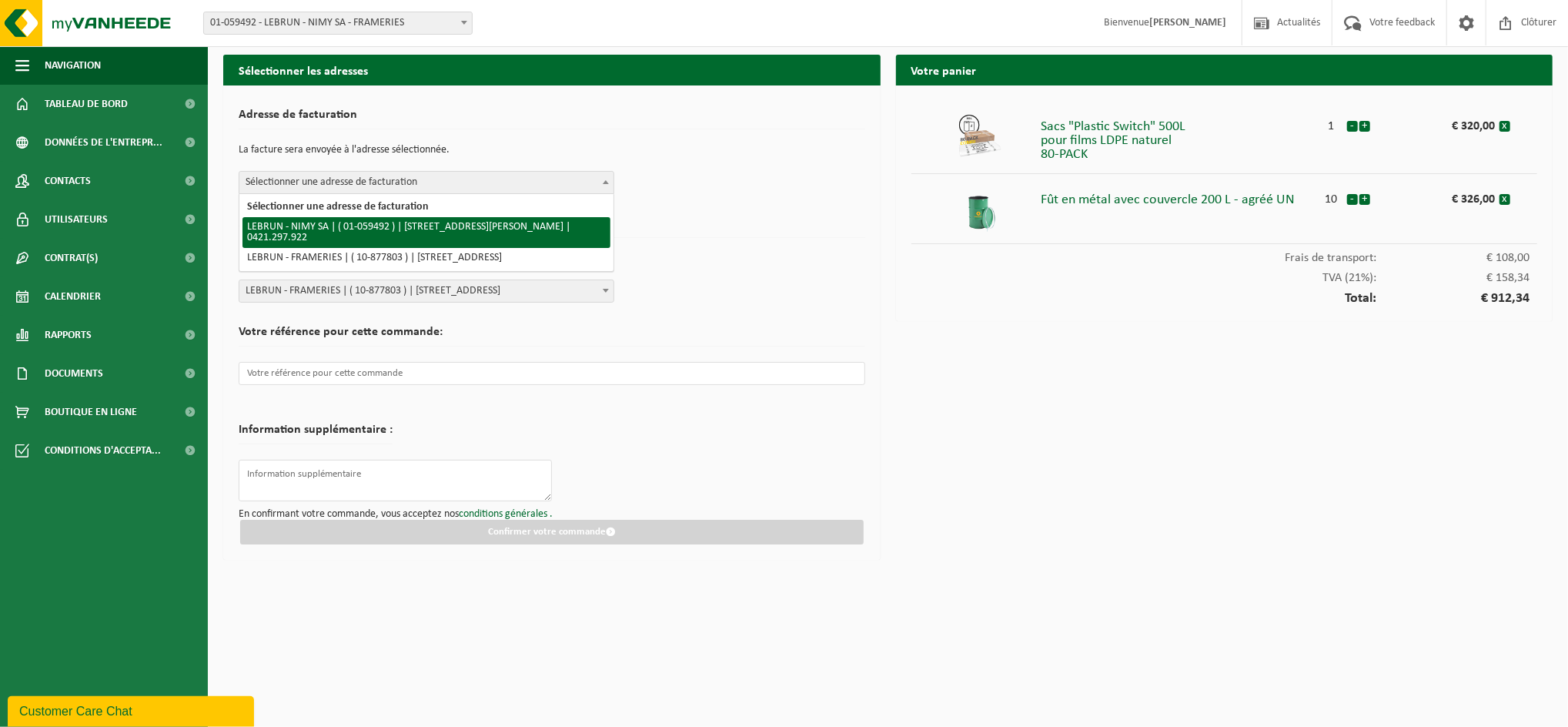
select select "26423"
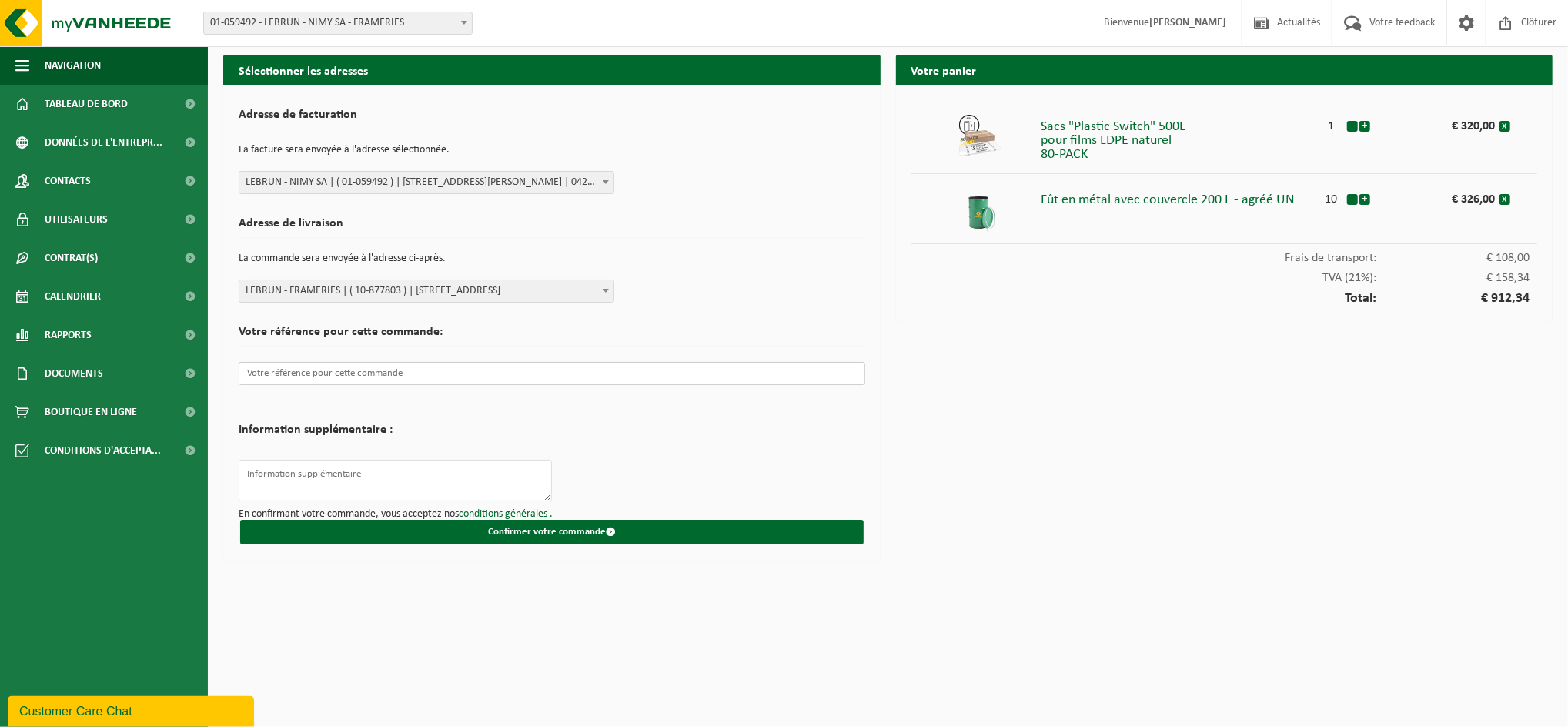
click at [329, 374] on input "text" at bounding box center [552, 374] width 627 height 23
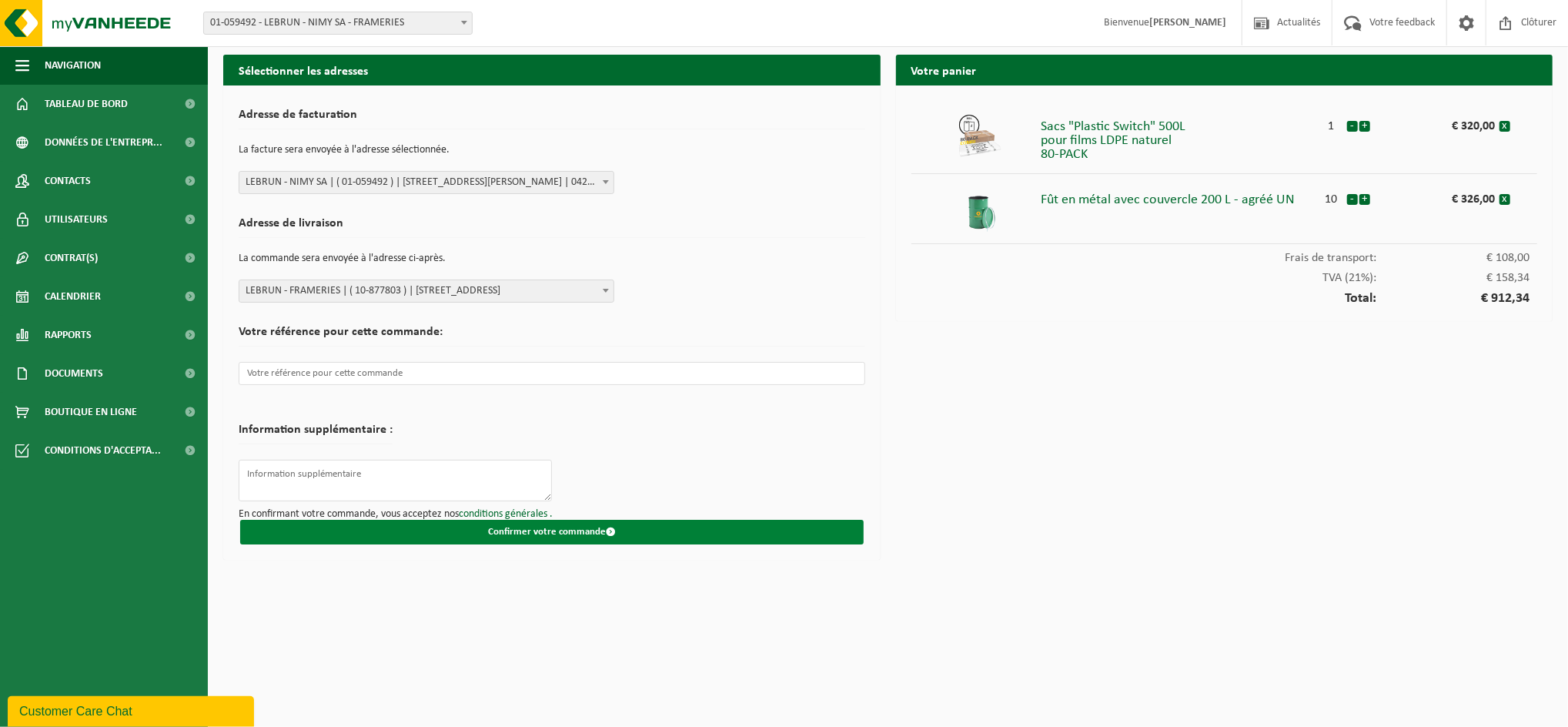
click at [522, 540] on button "Confirmer votre commande" at bounding box center [552, 532] width 623 height 24
